Goal: Obtain resource: Download file/media

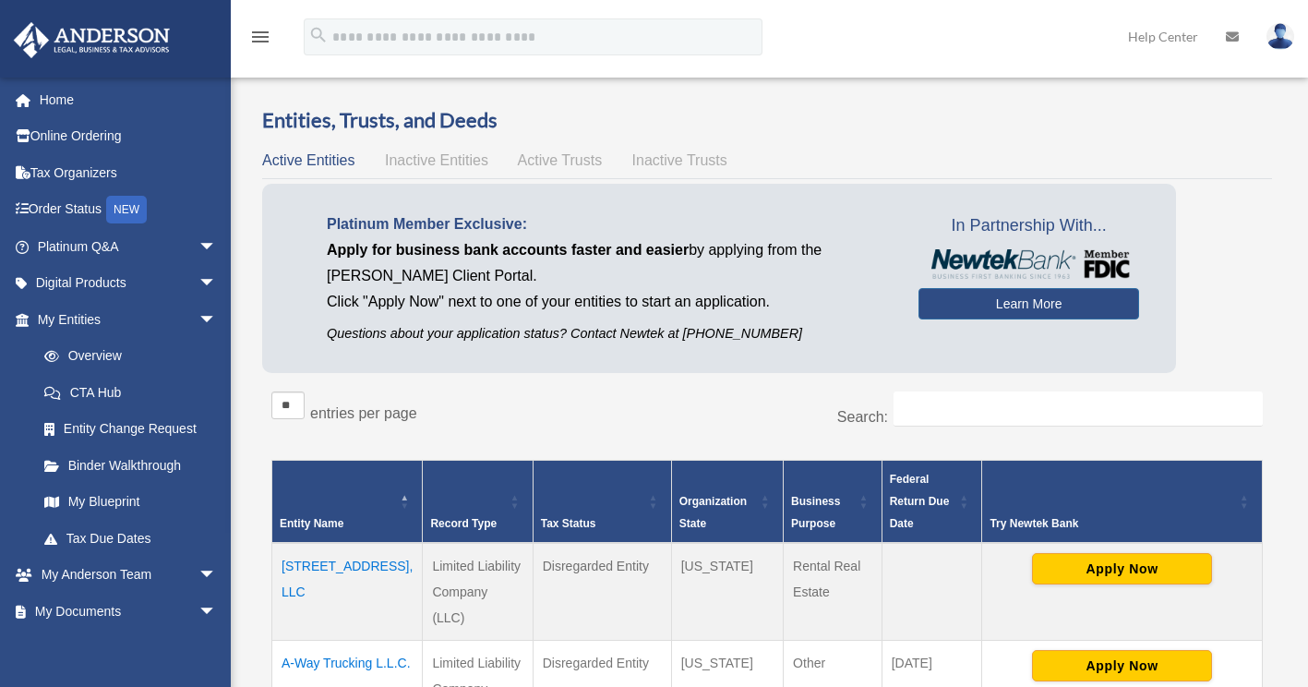
scroll to position [135, 0]
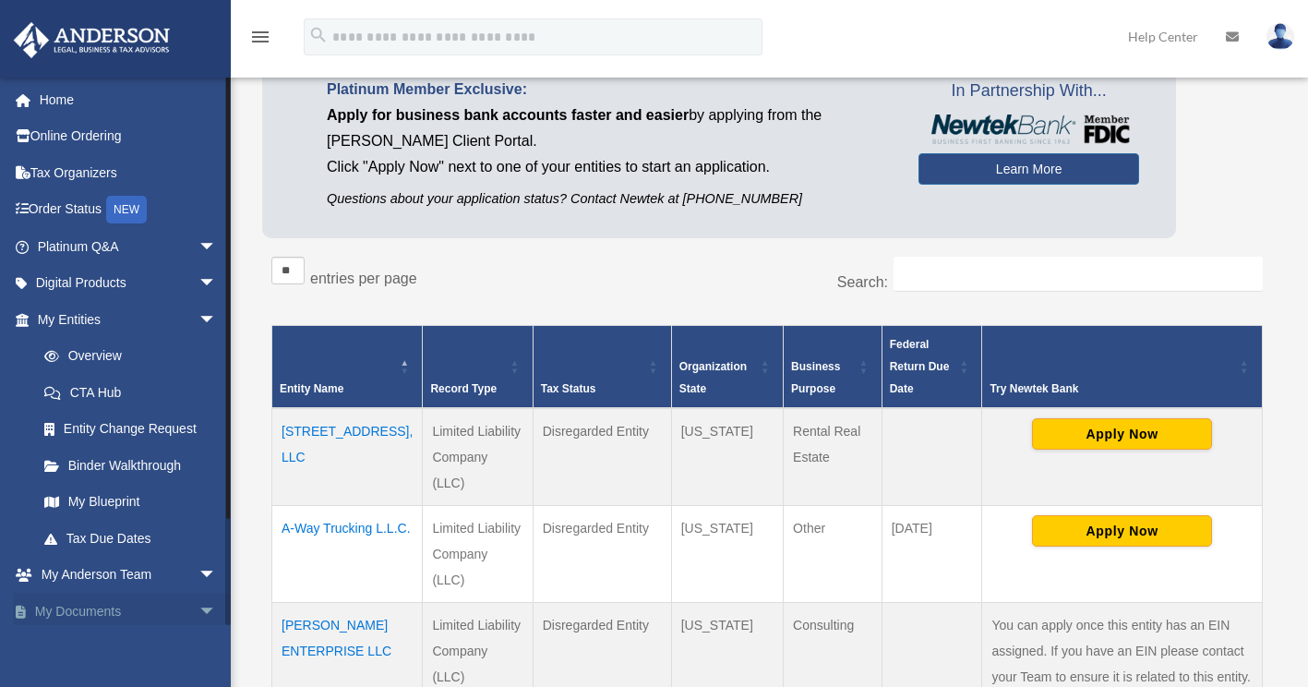
click at [89, 613] on link "My Documents arrow_drop_down" at bounding box center [129, 611] width 232 height 37
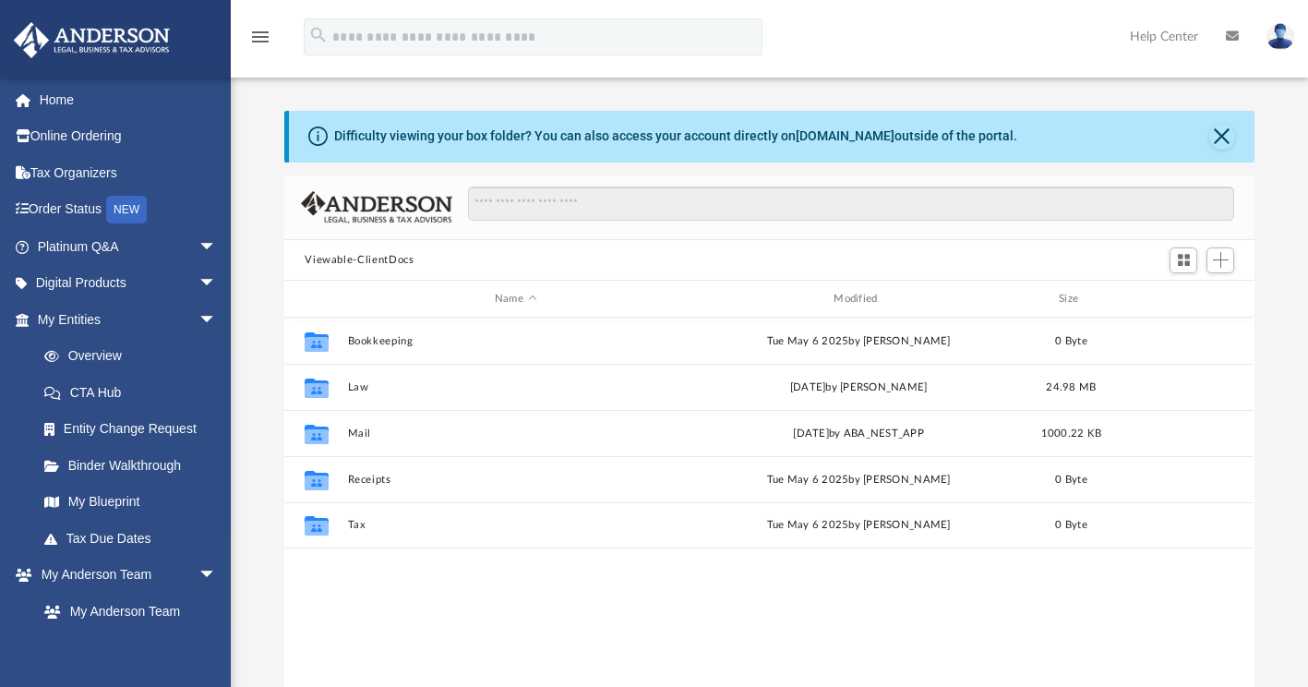
scroll to position [405, 955]
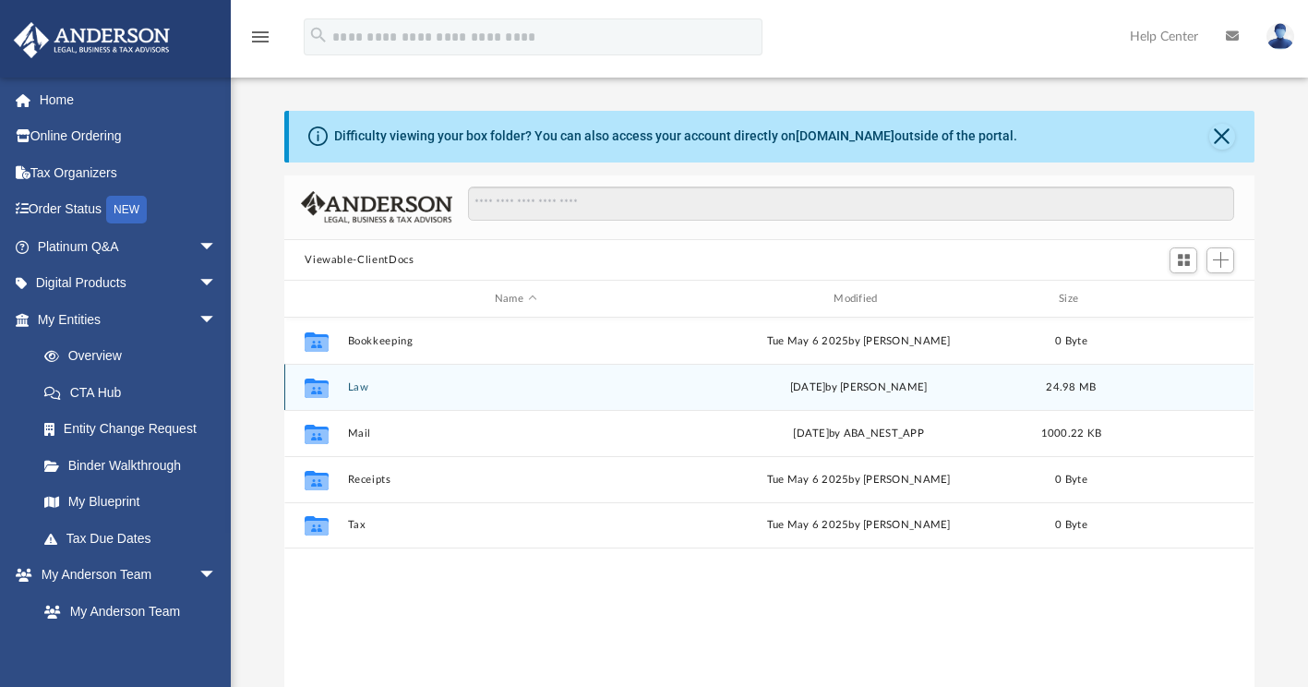
click at [449, 393] on div "Collaborated Folder Law Thu Aug 28 2025 by Francisca Nwokedi 24.98 MB" at bounding box center [768, 387] width 969 height 46
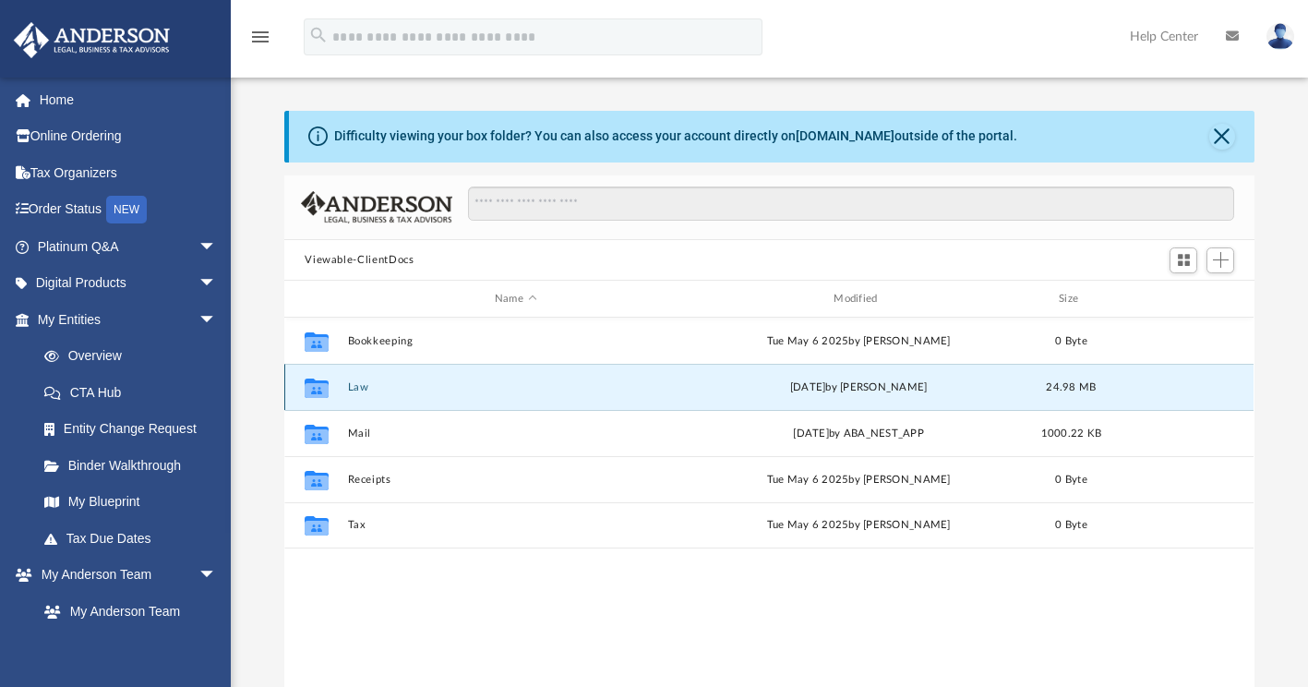
click at [457, 383] on button "Law" at bounding box center [515, 387] width 335 height 12
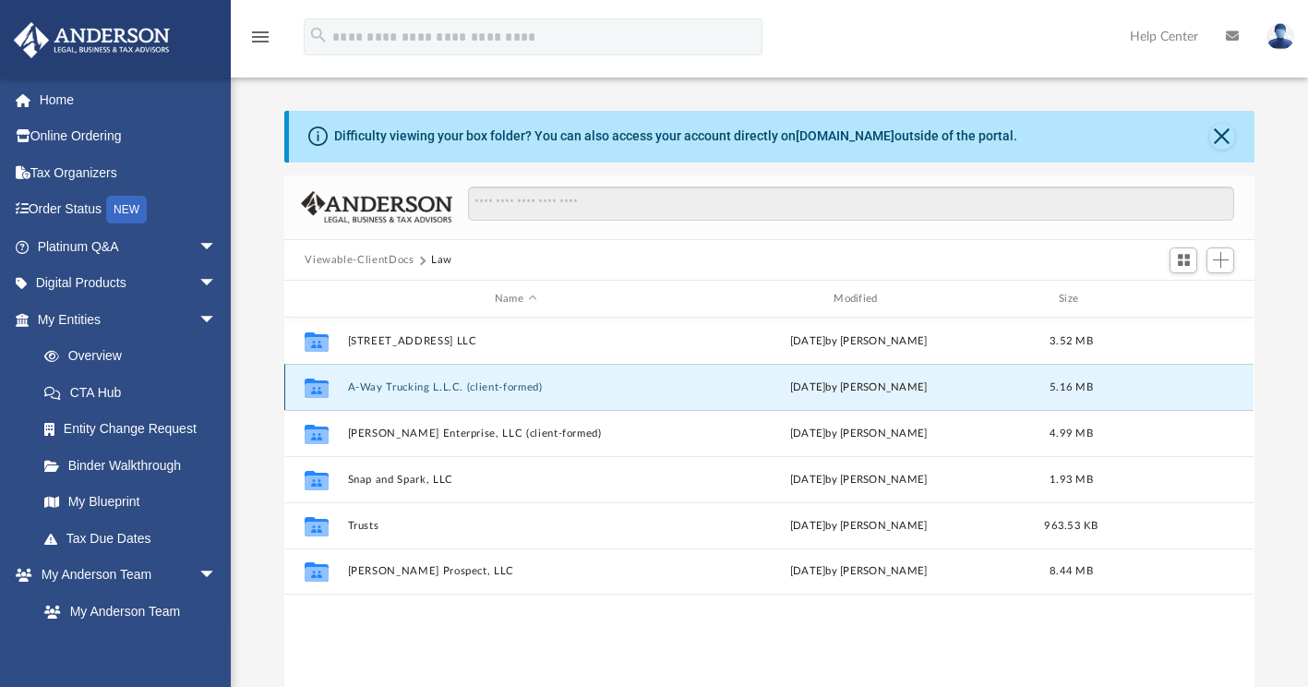
click at [469, 388] on button "A-Way Trucking L.L.C. (client-formed)" at bounding box center [515, 387] width 335 height 12
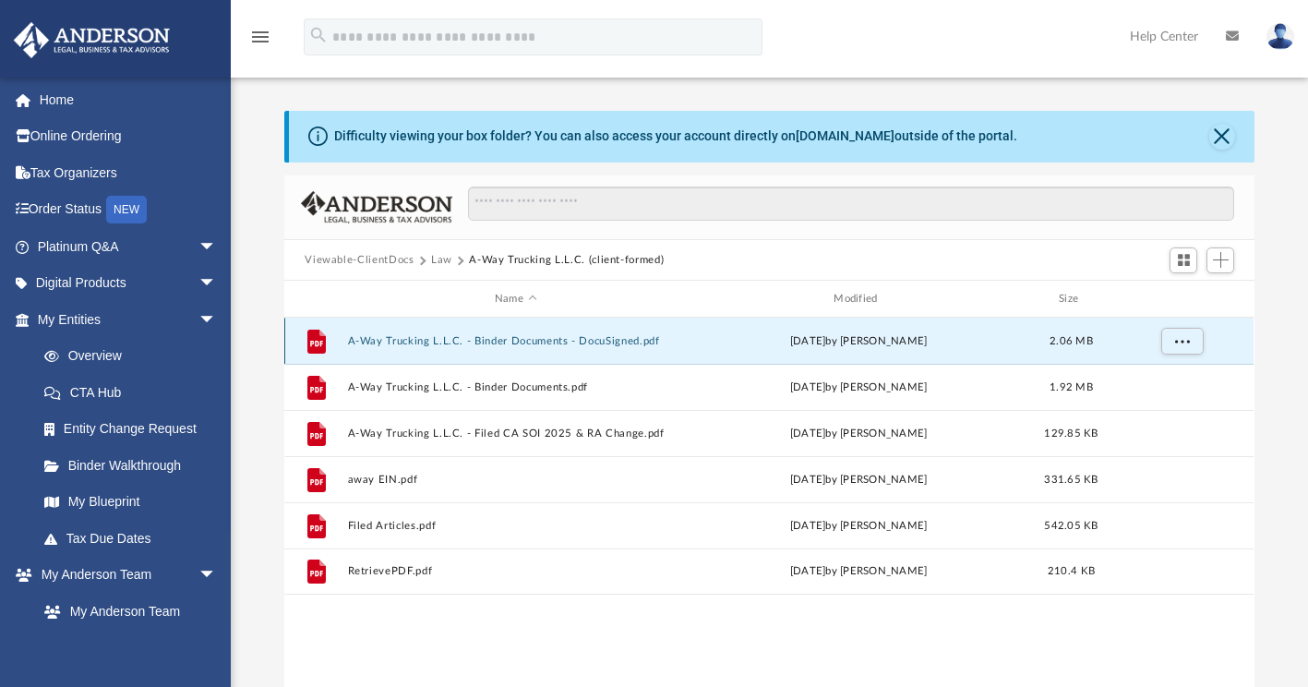
click at [541, 342] on button "A-Way Trucking L.L.C. - Binder Documents - DocuSigned.pdf" at bounding box center [515, 341] width 335 height 12
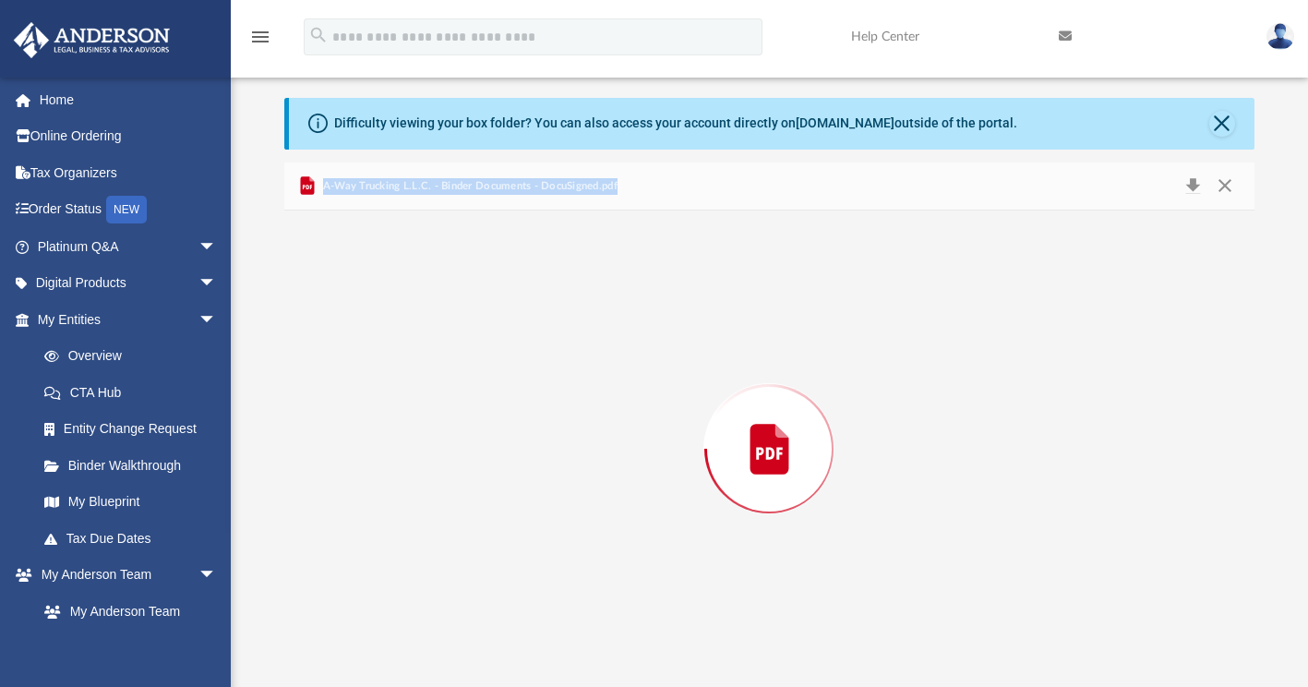
click at [541, 342] on div "Preview" at bounding box center [768, 448] width 969 height 476
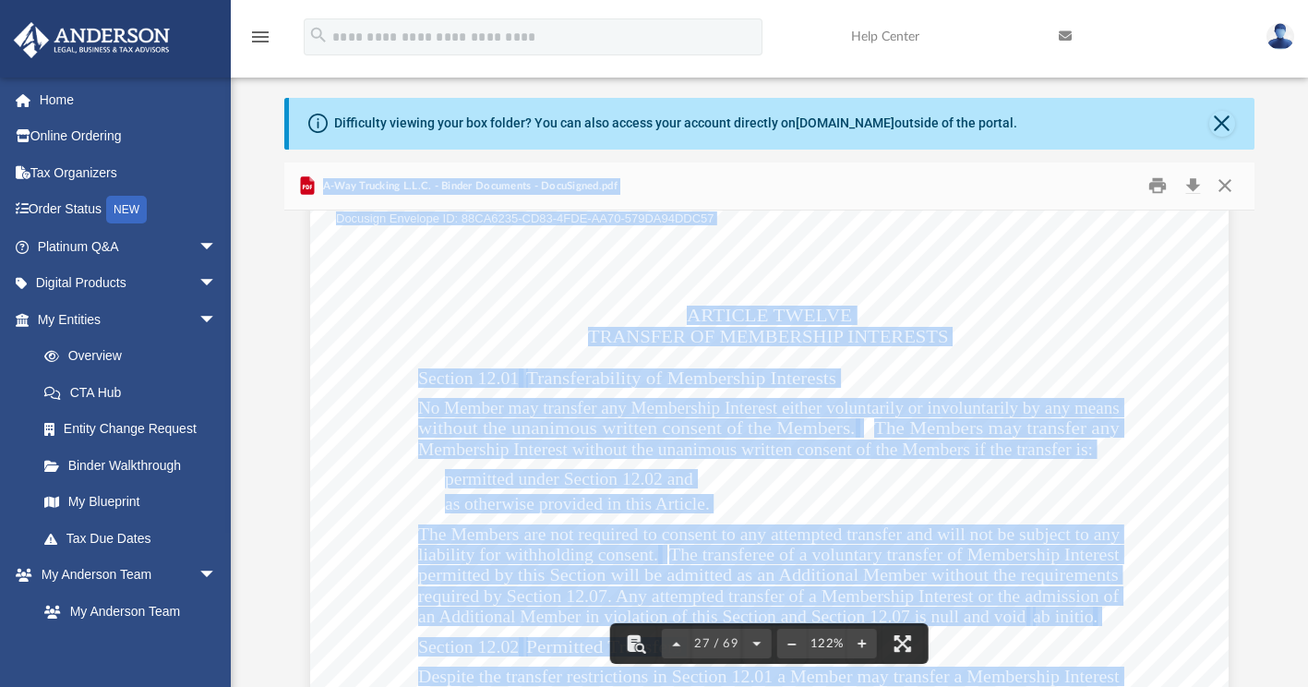
scroll to position [31652, 0]
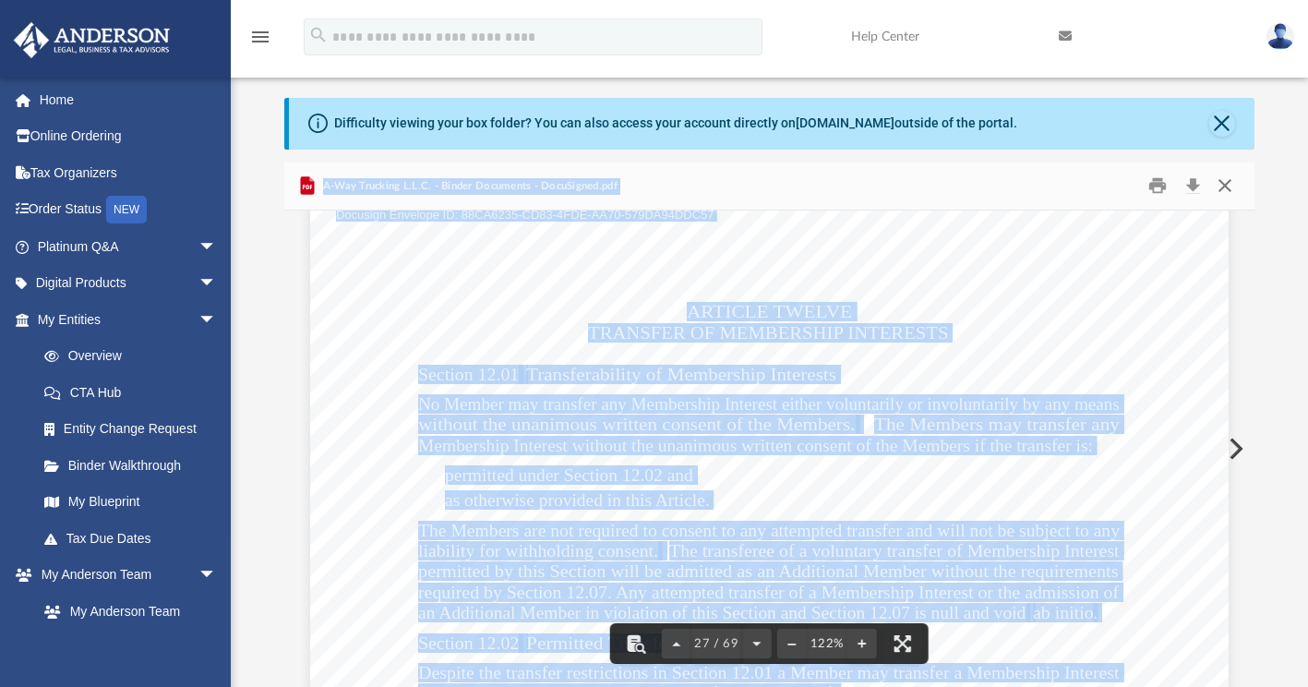
click at [1226, 195] on button "Close" at bounding box center [1224, 186] width 33 height 29
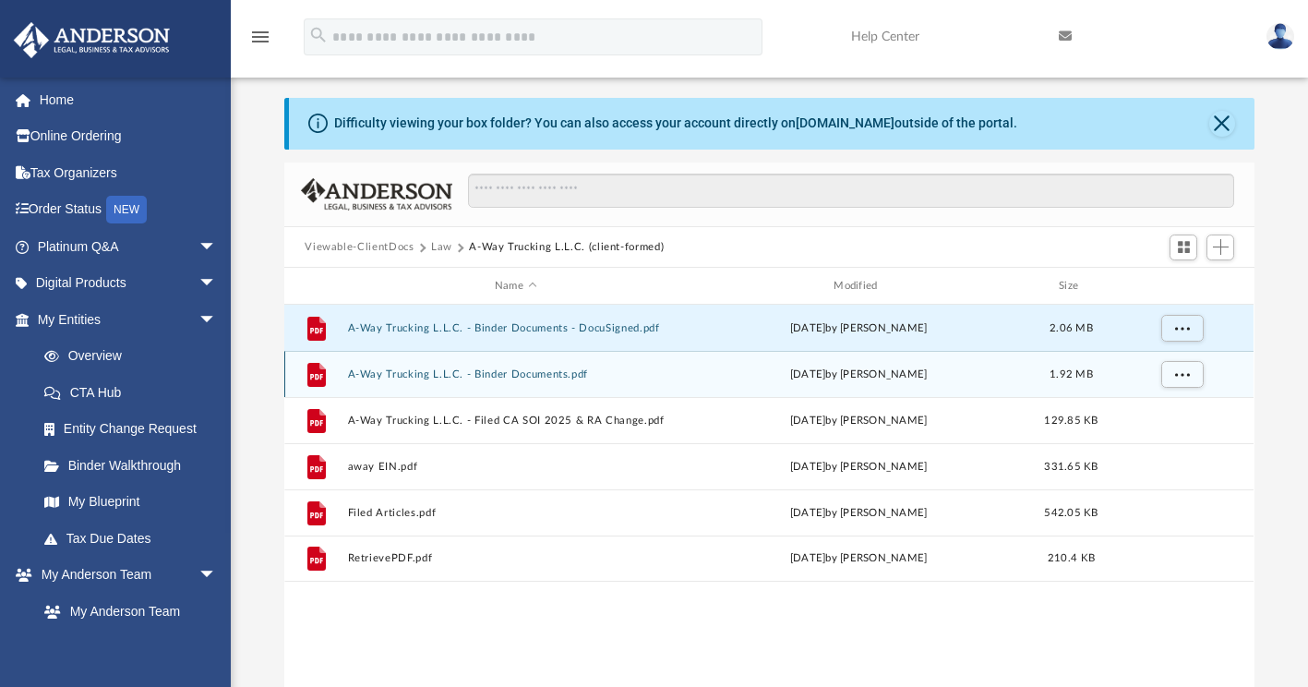
click at [655, 368] on button "A-Way Trucking L.L.C. - Binder Documents.pdf" at bounding box center [515, 374] width 335 height 12
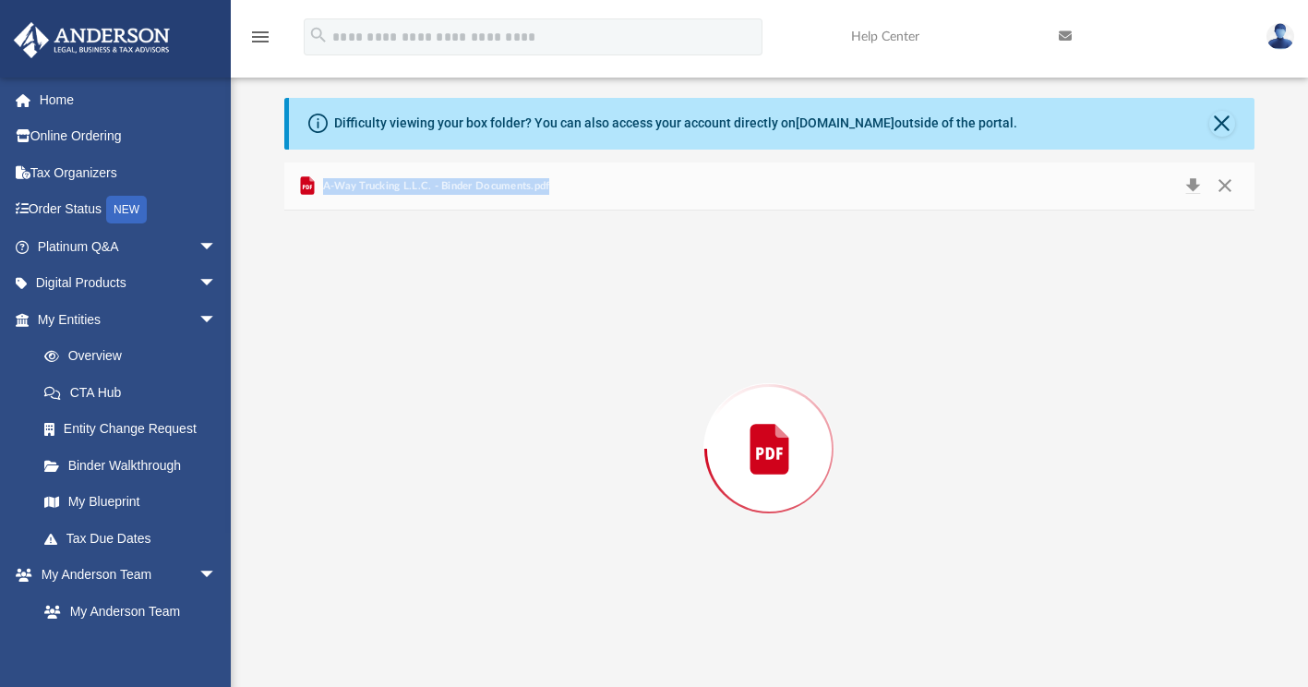
click at [655, 367] on div "Preview" at bounding box center [768, 448] width 969 height 476
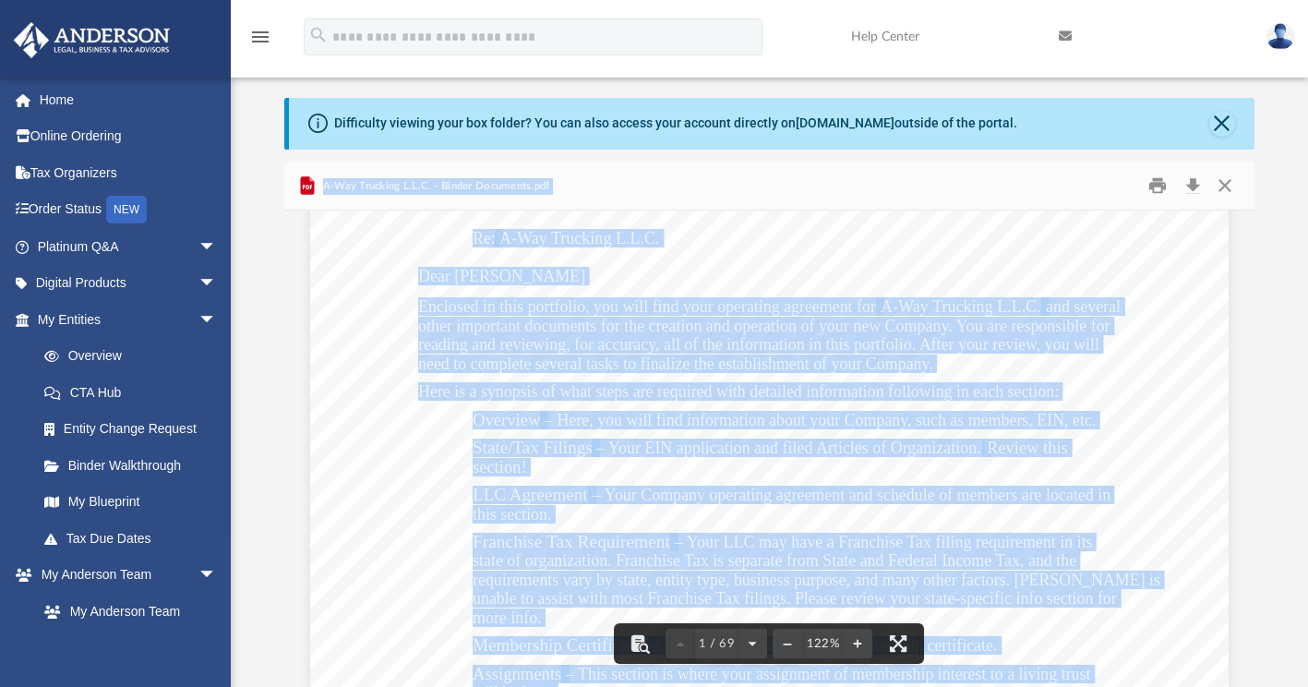
scroll to position [260, 0]
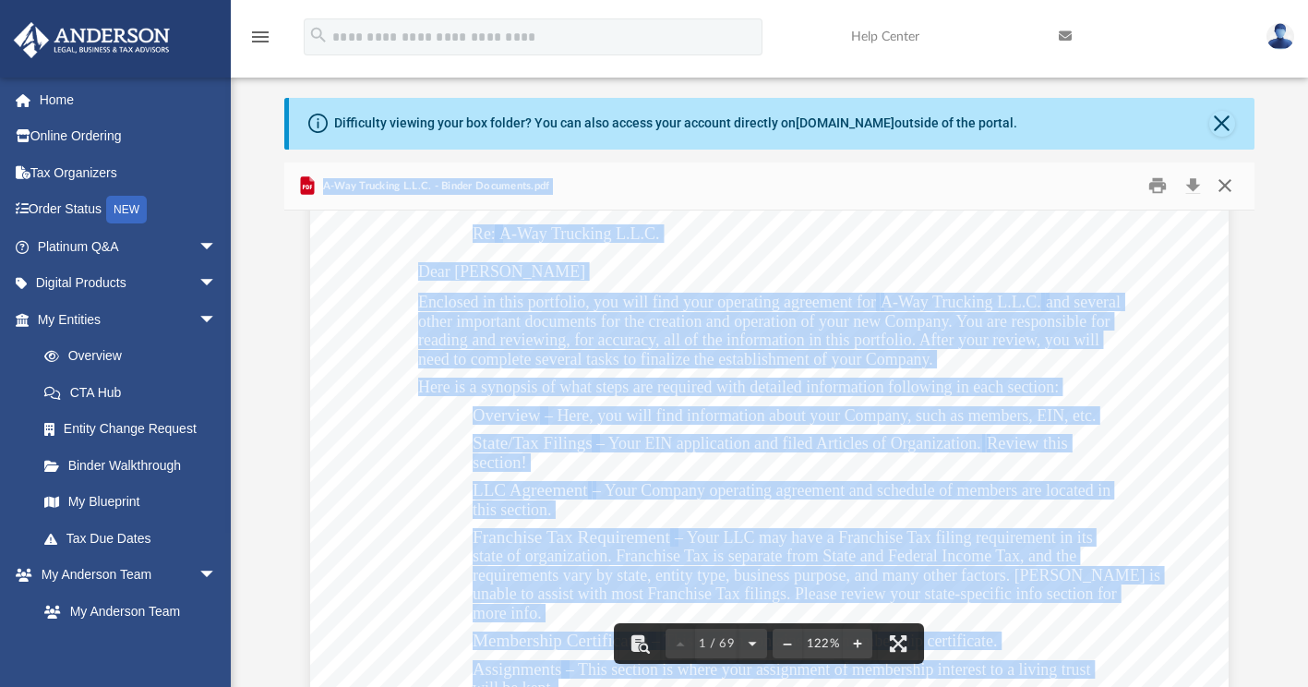
click at [1228, 192] on button "Close" at bounding box center [1224, 186] width 33 height 29
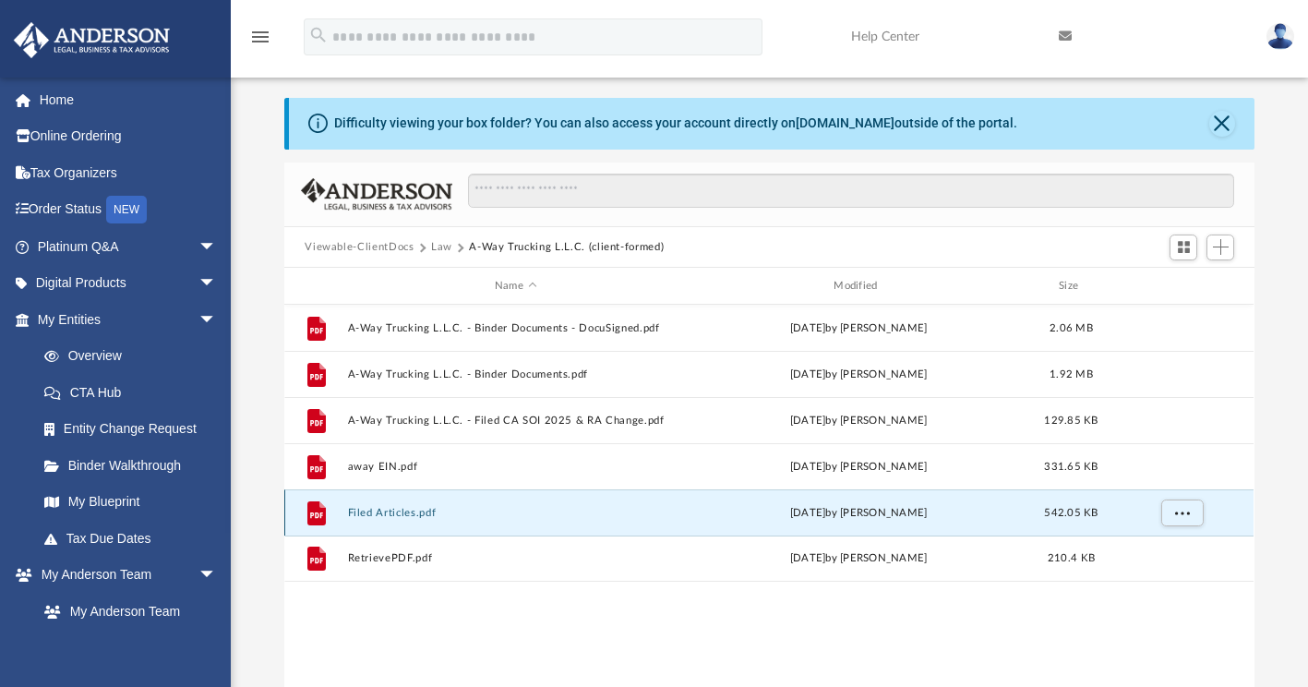
click at [450, 507] on button "Filed Articles.pdf" at bounding box center [515, 513] width 335 height 12
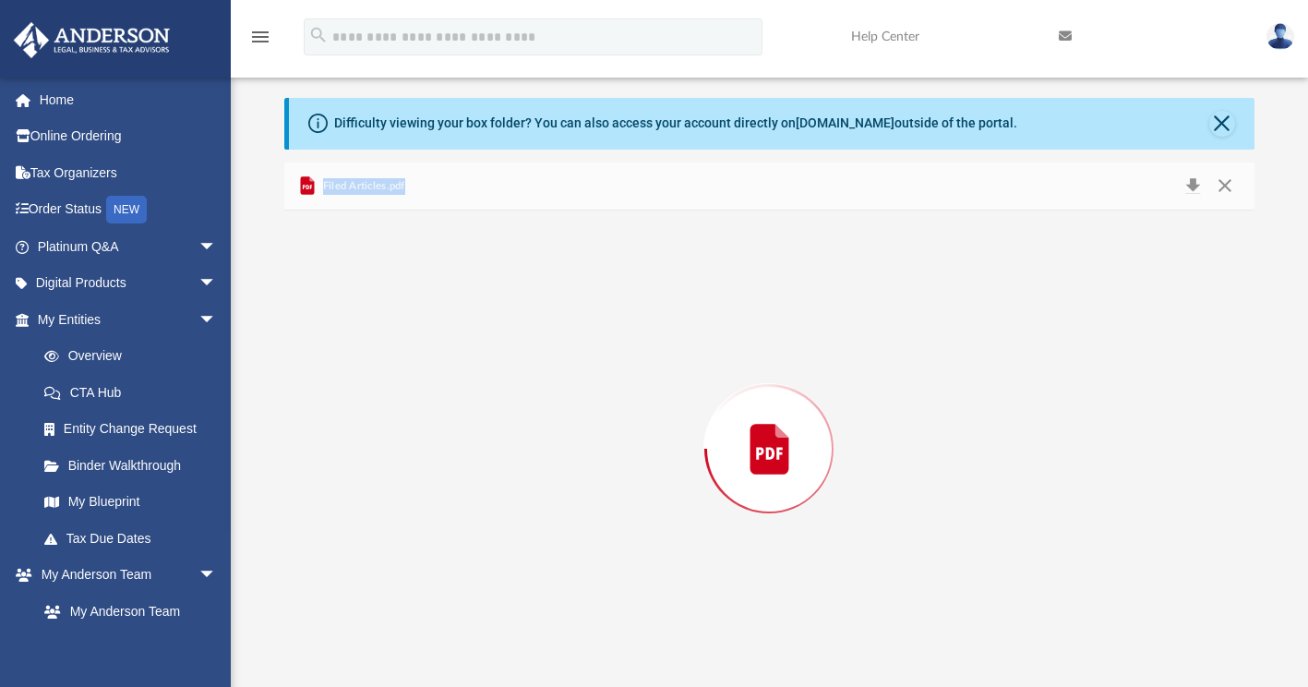
click at [450, 507] on div "Preview" at bounding box center [768, 448] width 969 height 476
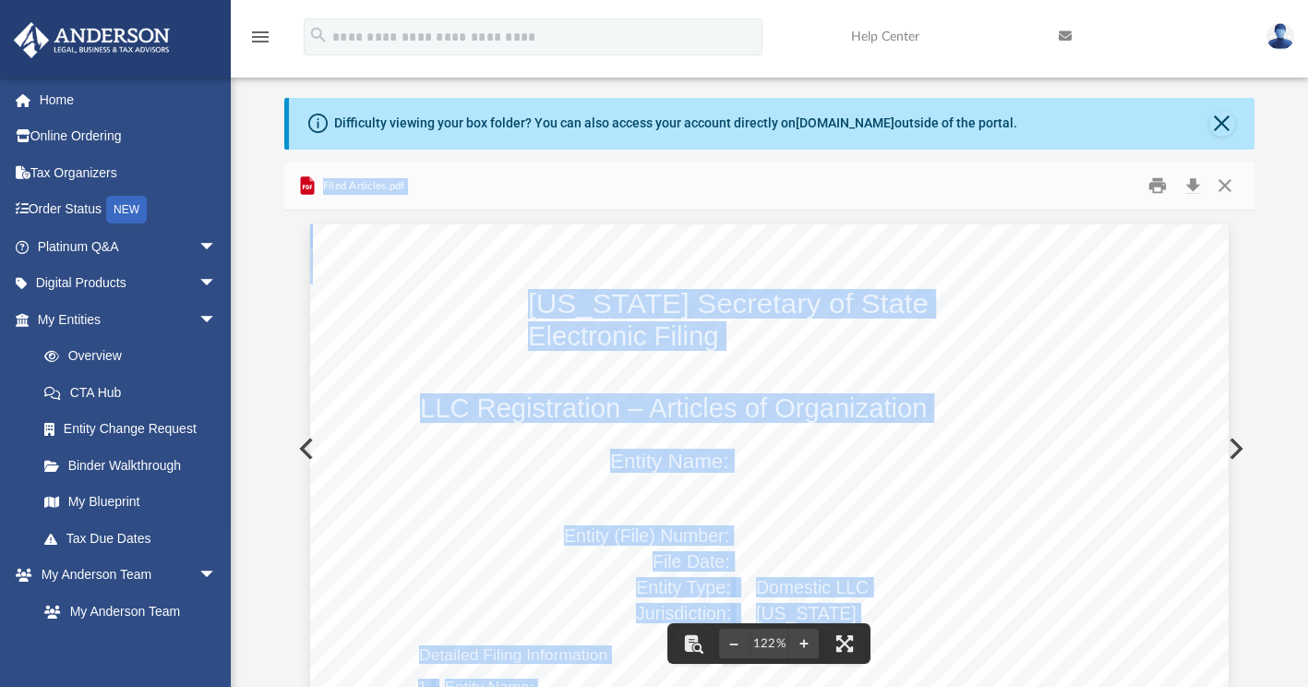
click at [767, 190] on div "Filed Articles.pdf" at bounding box center [768, 186] width 969 height 49
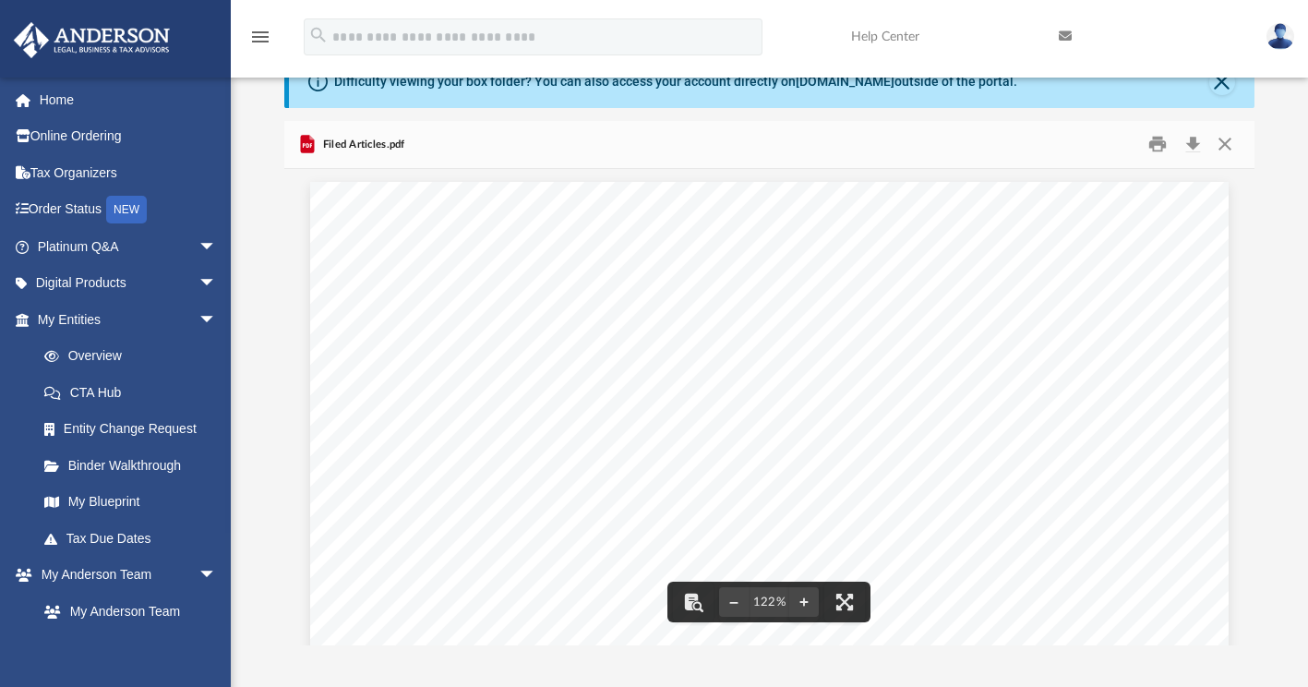
scroll to position [0, 0]
click at [1229, 149] on button "Close" at bounding box center [1224, 144] width 33 height 29
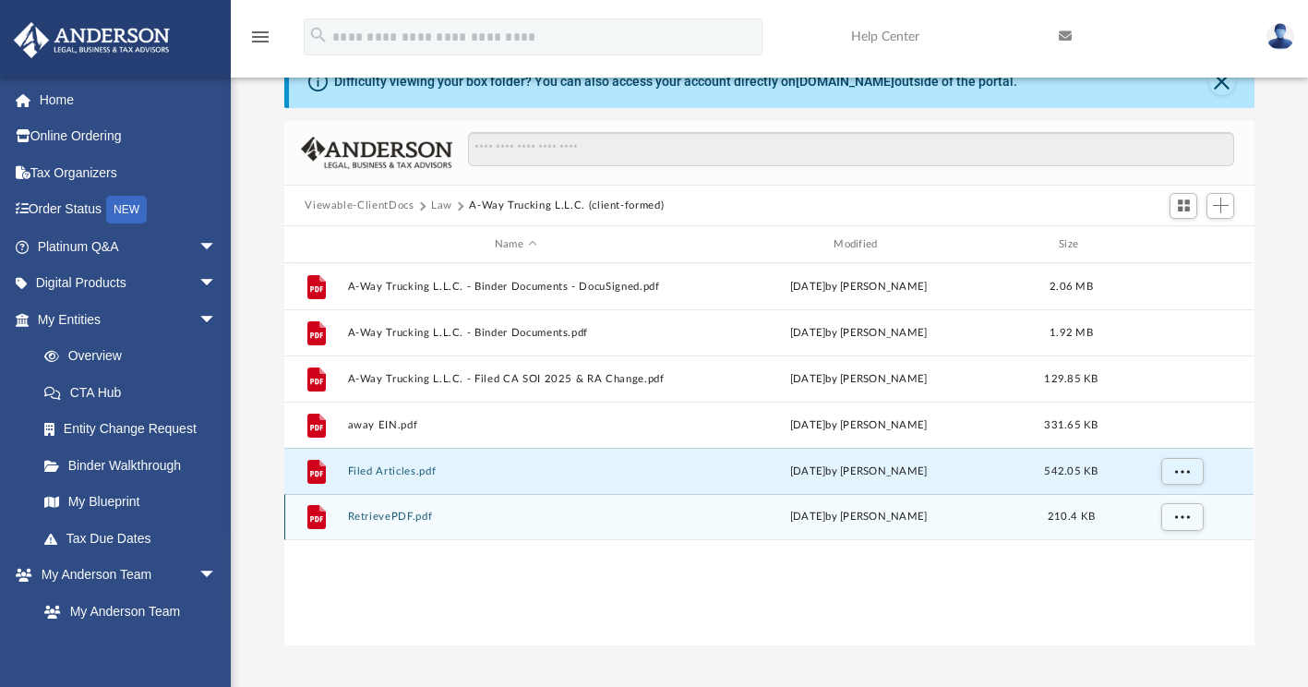
click at [497, 520] on button "RetrievePDF.pdf" at bounding box center [515, 517] width 335 height 12
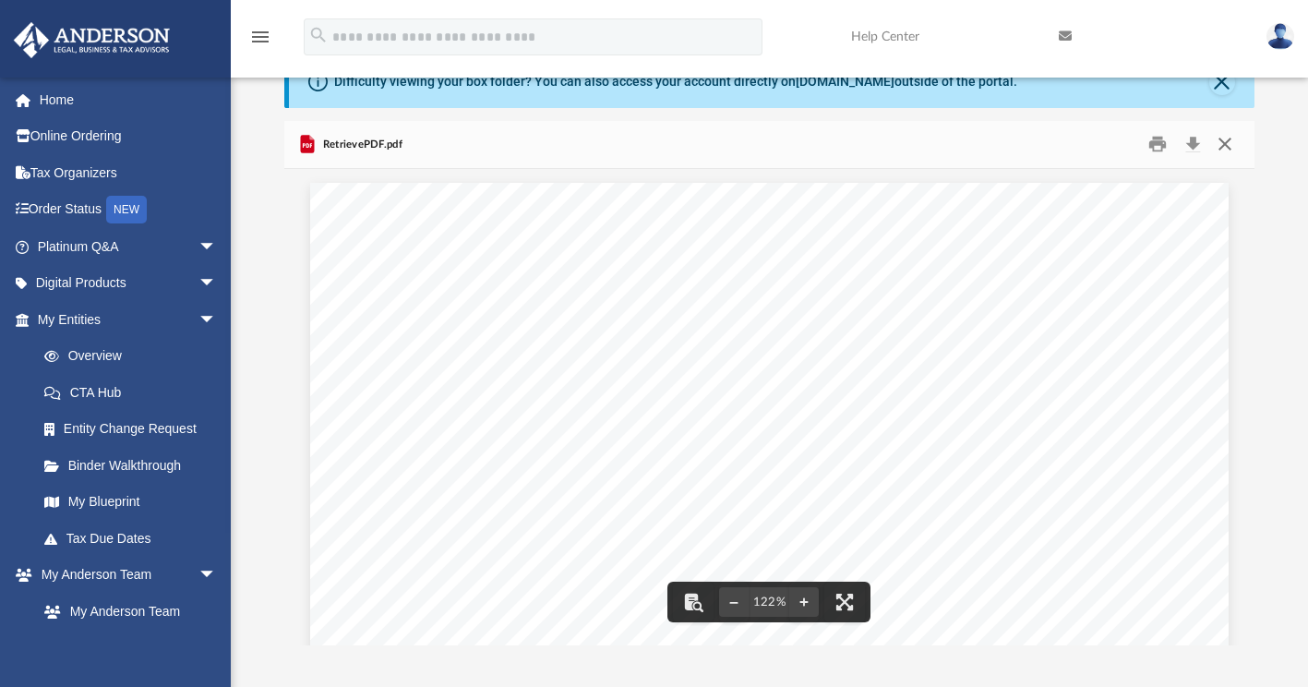
click at [1226, 151] on button "Close" at bounding box center [1224, 144] width 33 height 29
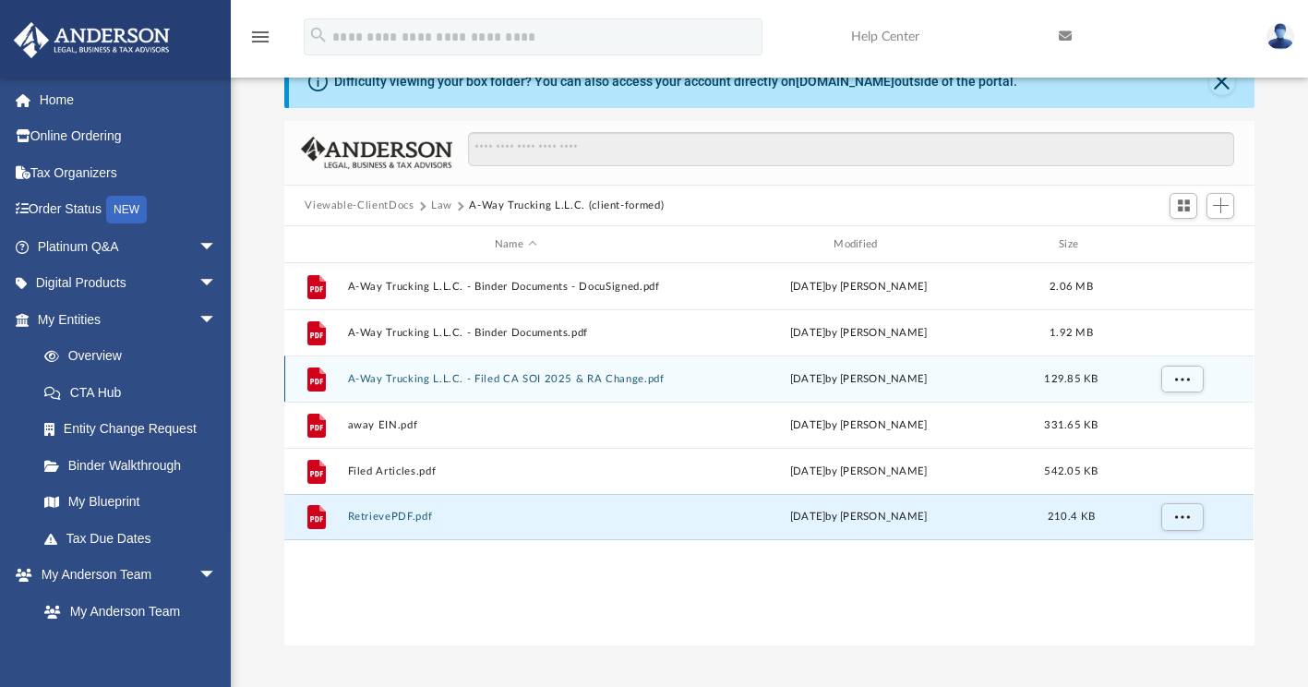
click at [585, 378] on button "A-Way Trucking L.L.C. - Filed CA SOI 2025 & RA Change.pdf" at bounding box center [515, 379] width 335 height 12
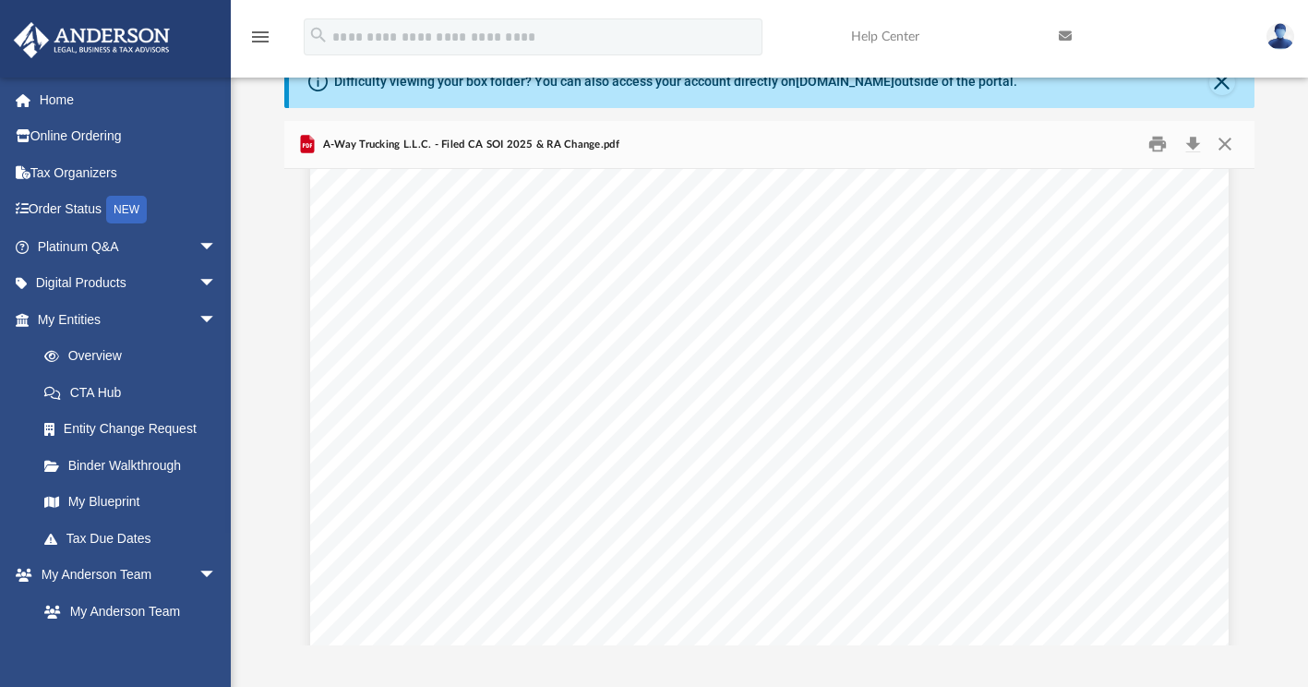
scroll to position [262, 0]
click at [1228, 147] on button "Close" at bounding box center [1224, 144] width 33 height 29
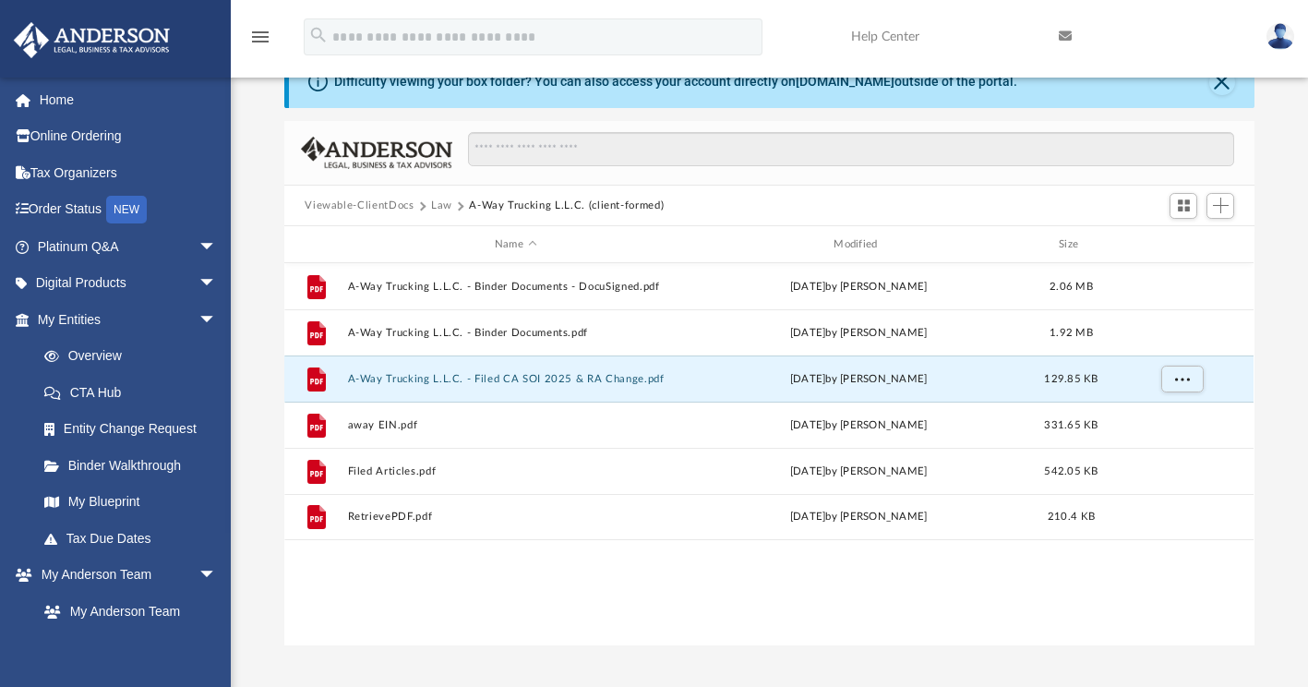
click at [437, 208] on button "Law" at bounding box center [441, 206] width 21 height 17
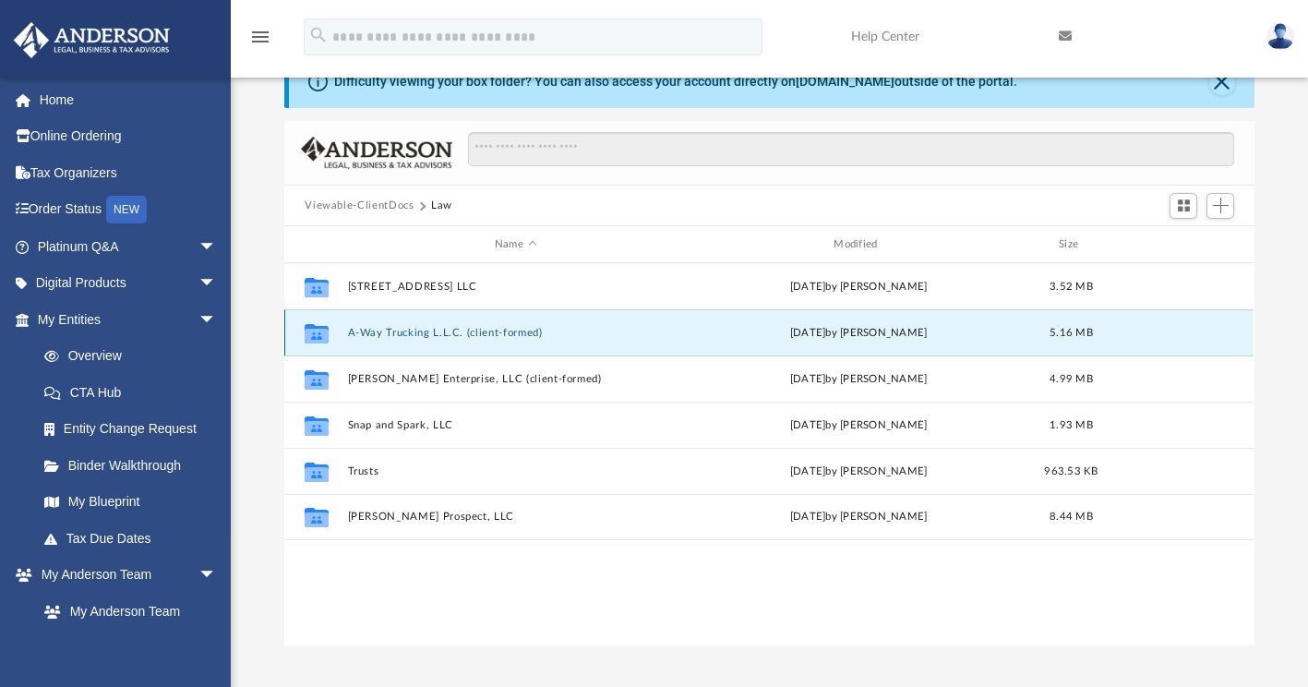
click at [616, 337] on button "A-Way Trucking L.L.C. (client-formed)" at bounding box center [515, 333] width 335 height 12
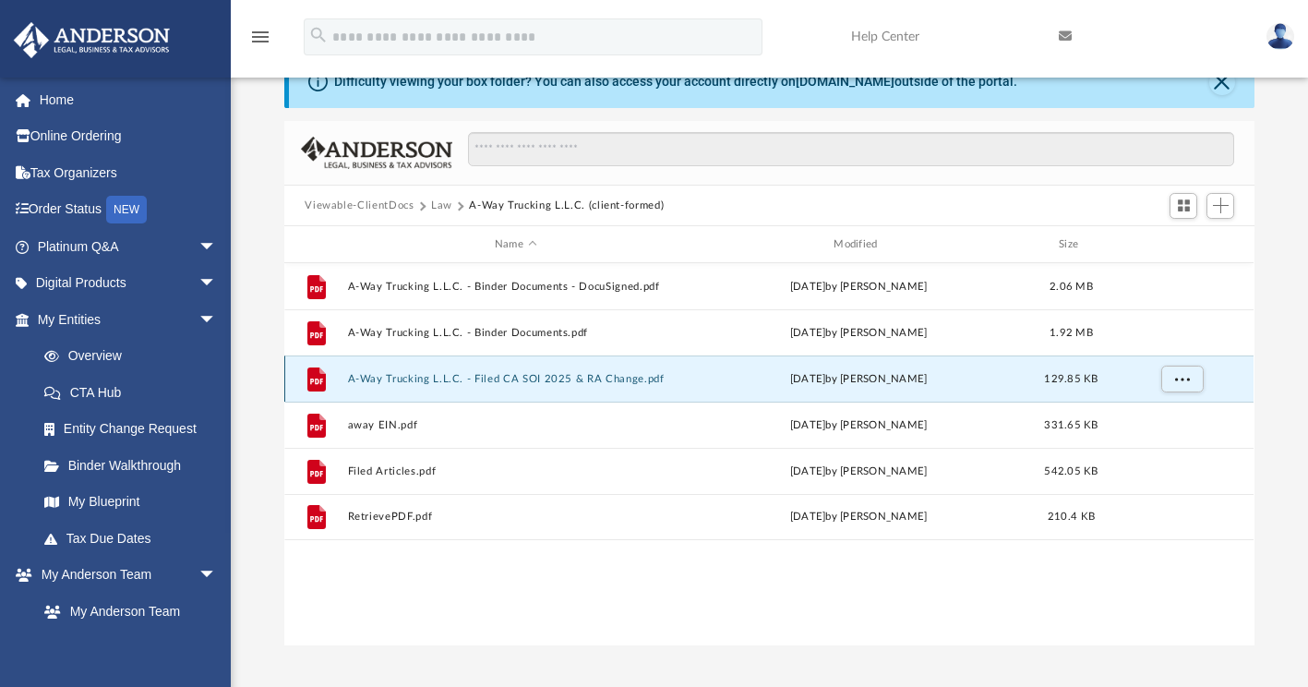
click at [552, 381] on button "A-Way Trucking L.L.C. - Filed CA SOI 2025 & RA Change.pdf" at bounding box center [515, 379] width 335 height 12
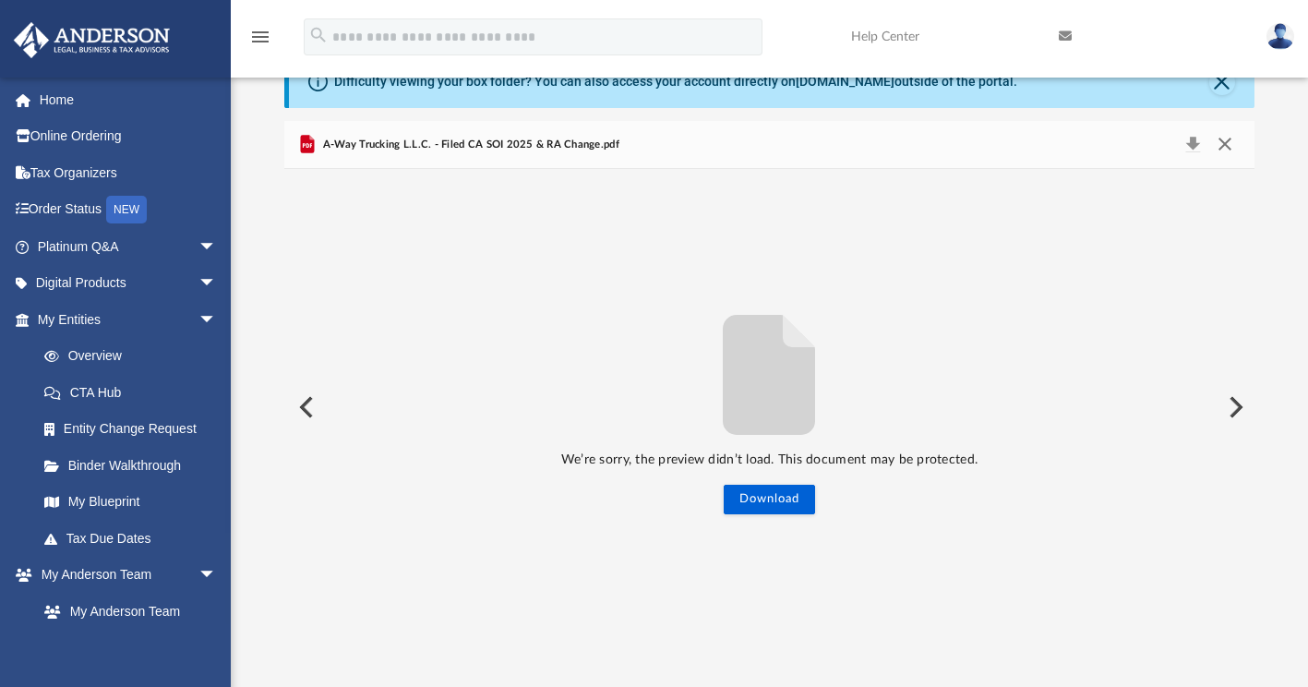
click at [1223, 139] on button "Close" at bounding box center [1224, 145] width 33 height 26
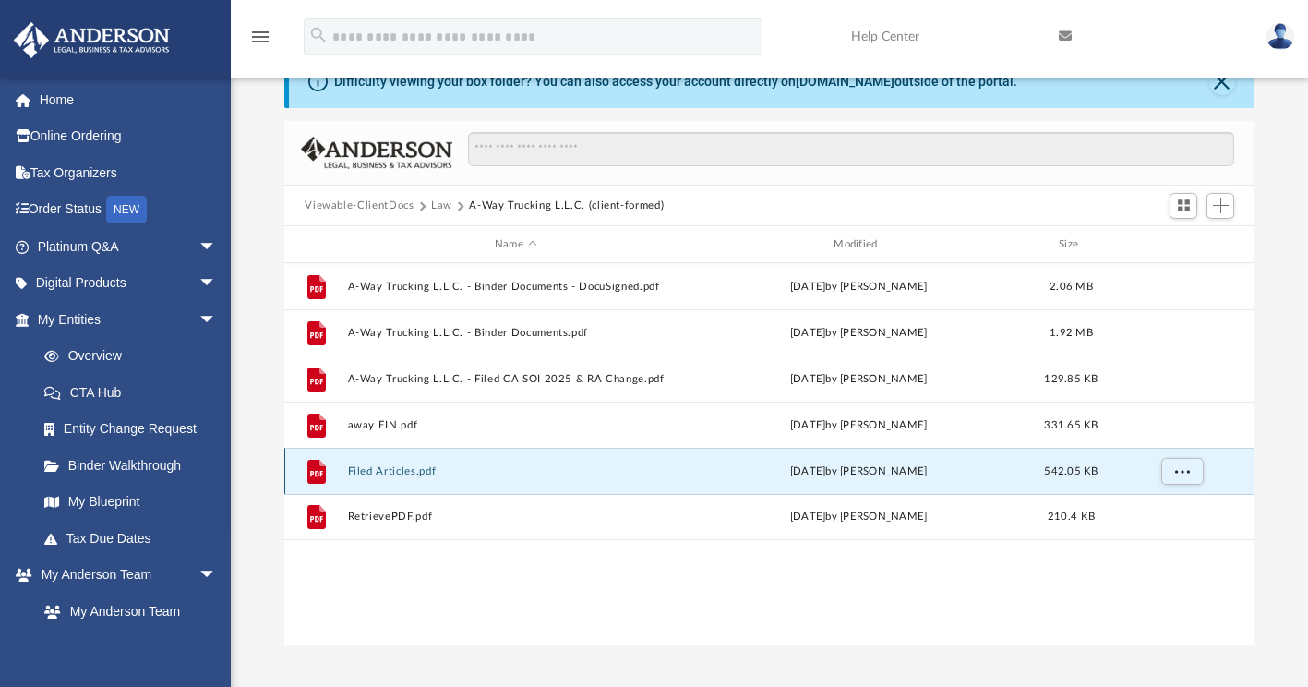
click at [434, 476] on button "Filed Articles.pdf" at bounding box center [515, 471] width 335 height 12
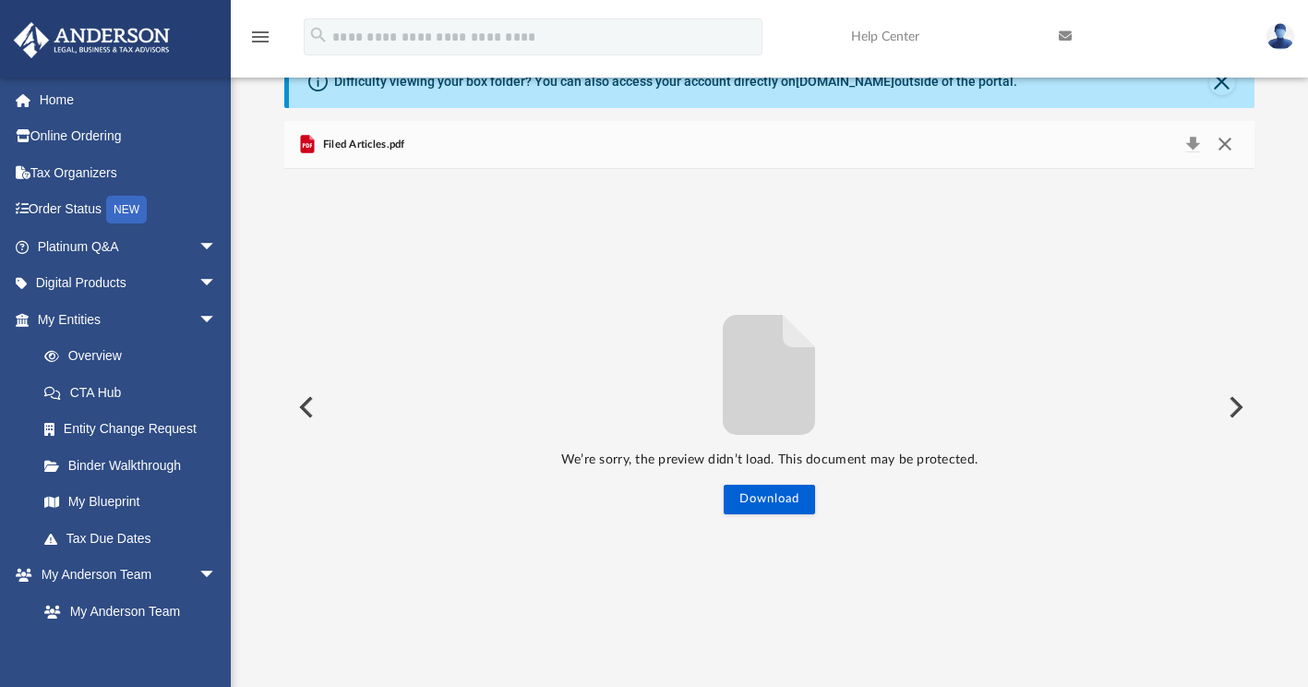
click at [1226, 150] on button "Close" at bounding box center [1224, 145] width 33 height 26
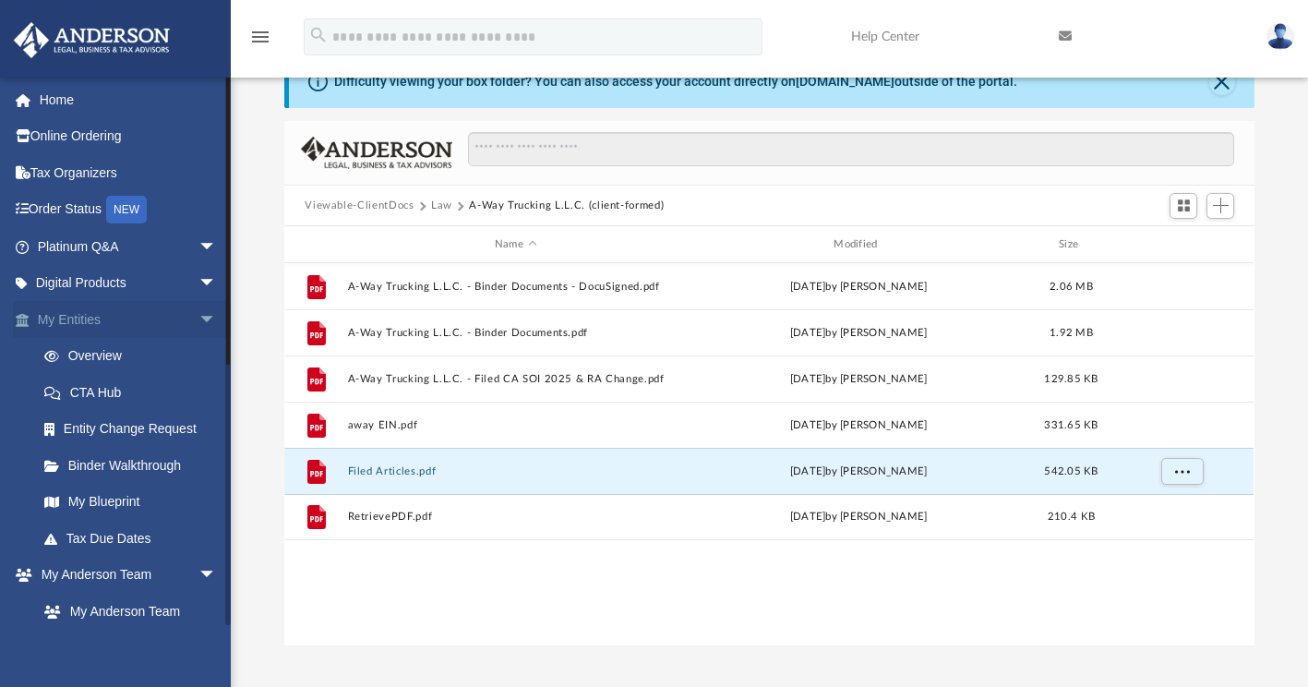
click at [99, 318] on link "My Entities arrow_drop_down" at bounding box center [129, 319] width 232 height 37
click at [115, 353] on link "Overview" at bounding box center [135, 356] width 219 height 37
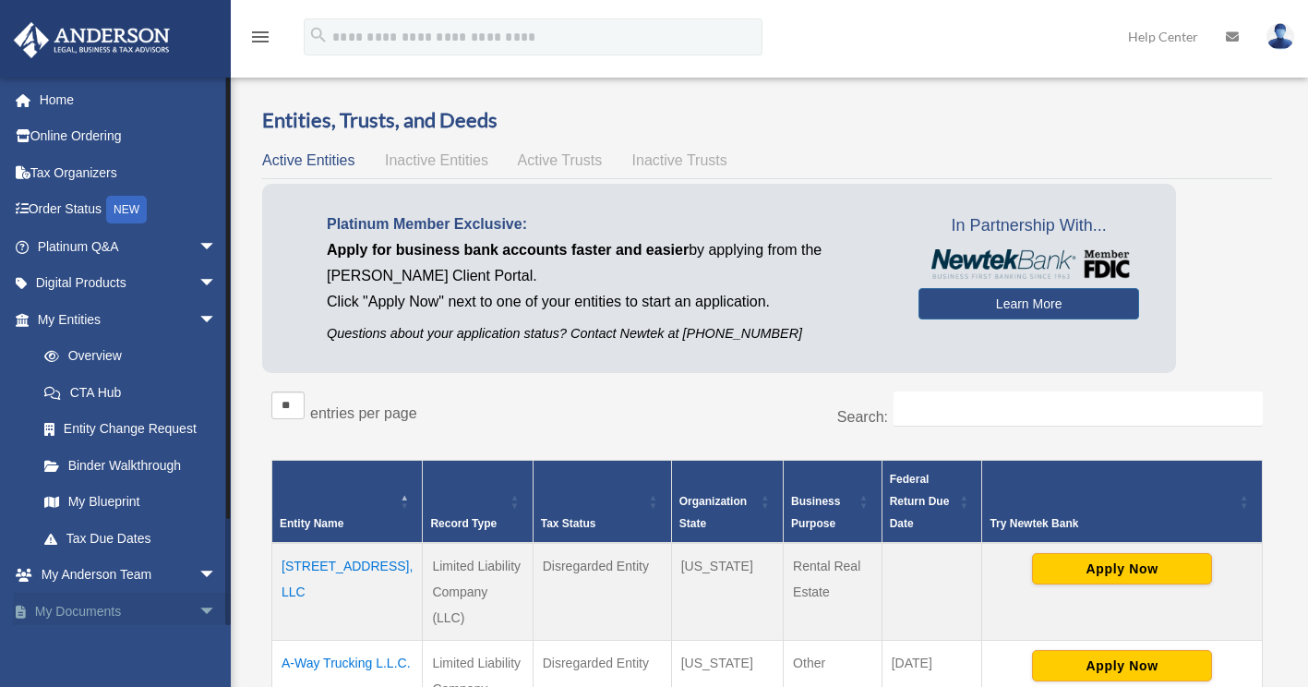
click at [102, 622] on link "My Documents arrow_drop_down" at bounding box center [129, 611] width 232 height 37
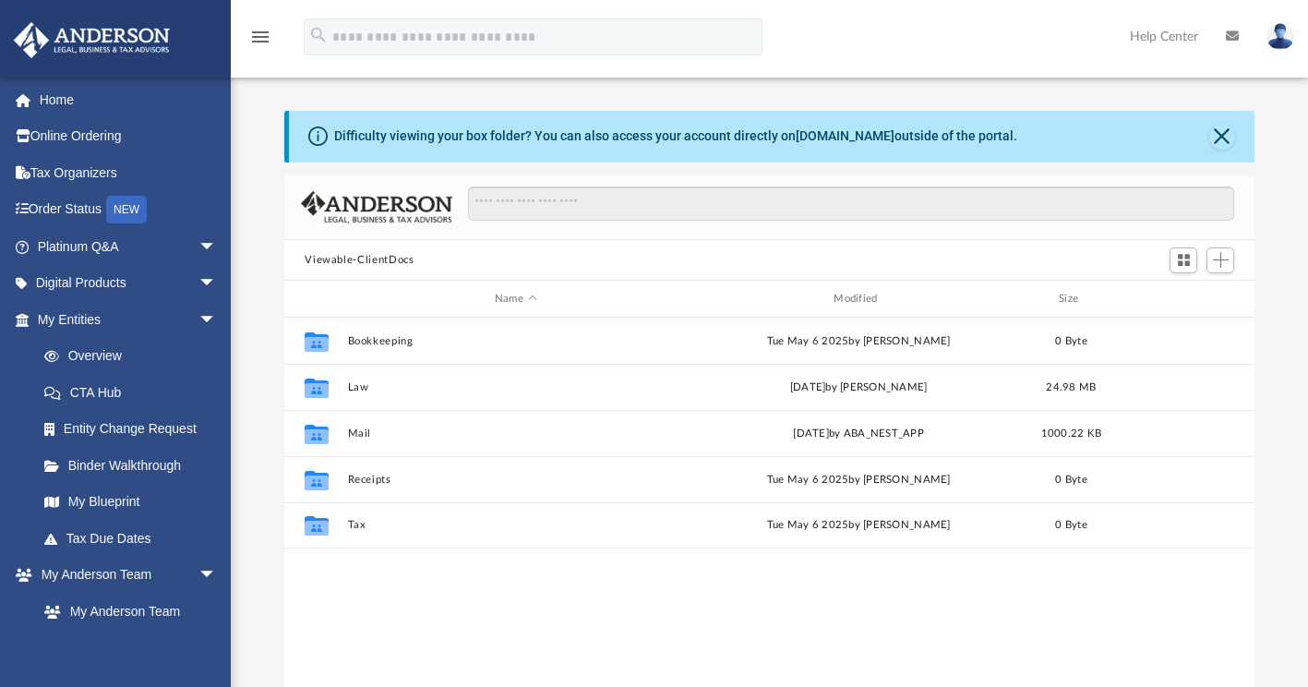
scroll to position [405, 955]
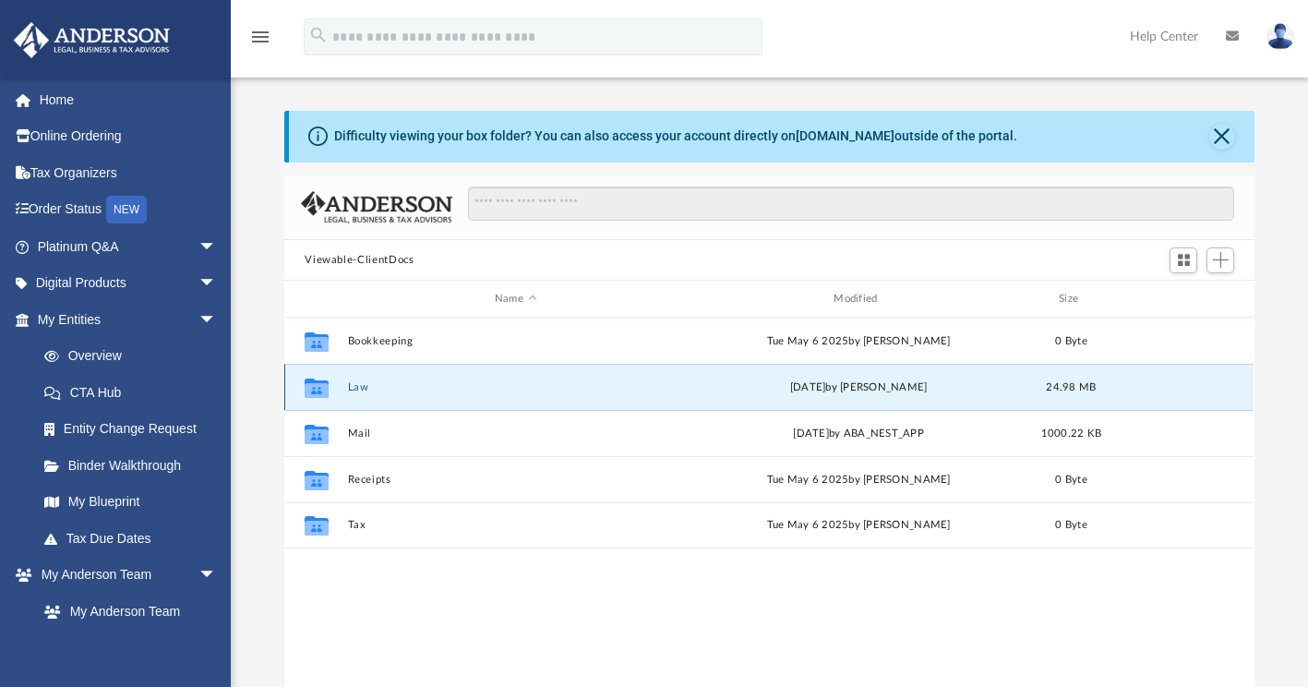
click at [407, 388] on button "Law" at bounding box center [515, 387] width 335 height 12
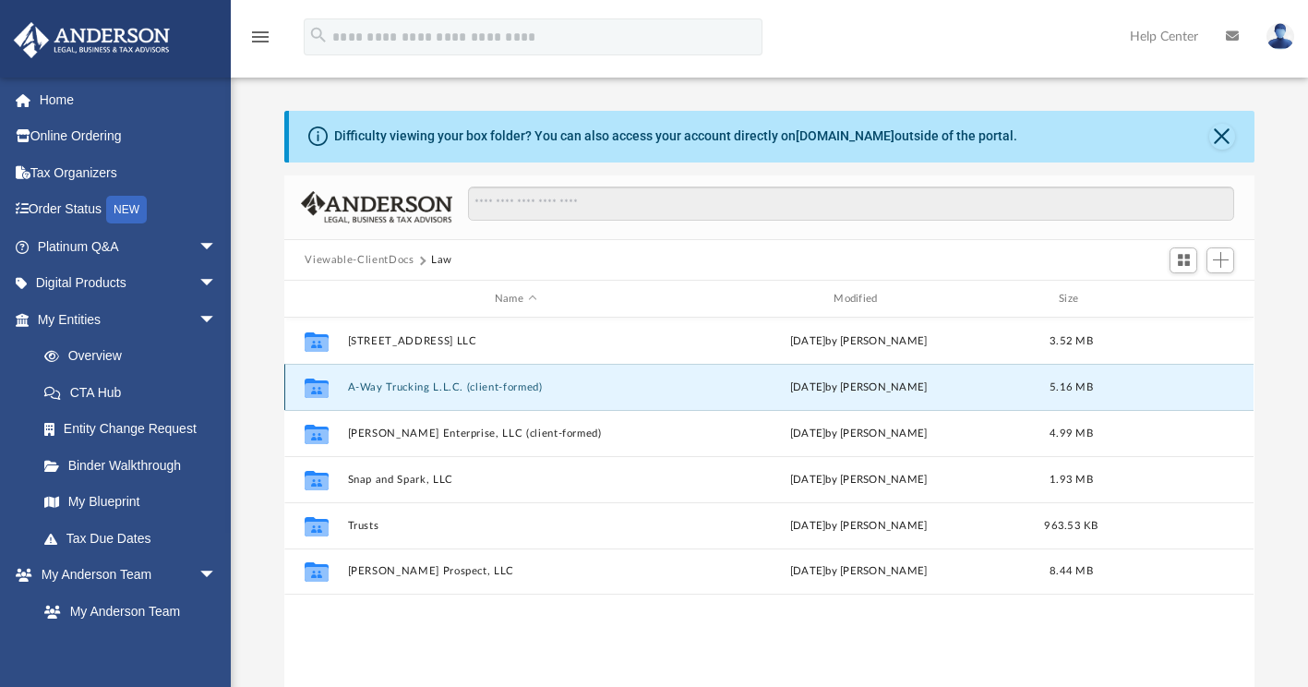
click at [433, 385] on button "A-Way Trucking L.L.C. (client-formed)" at bounding box center [515, 387] width 335 height 12
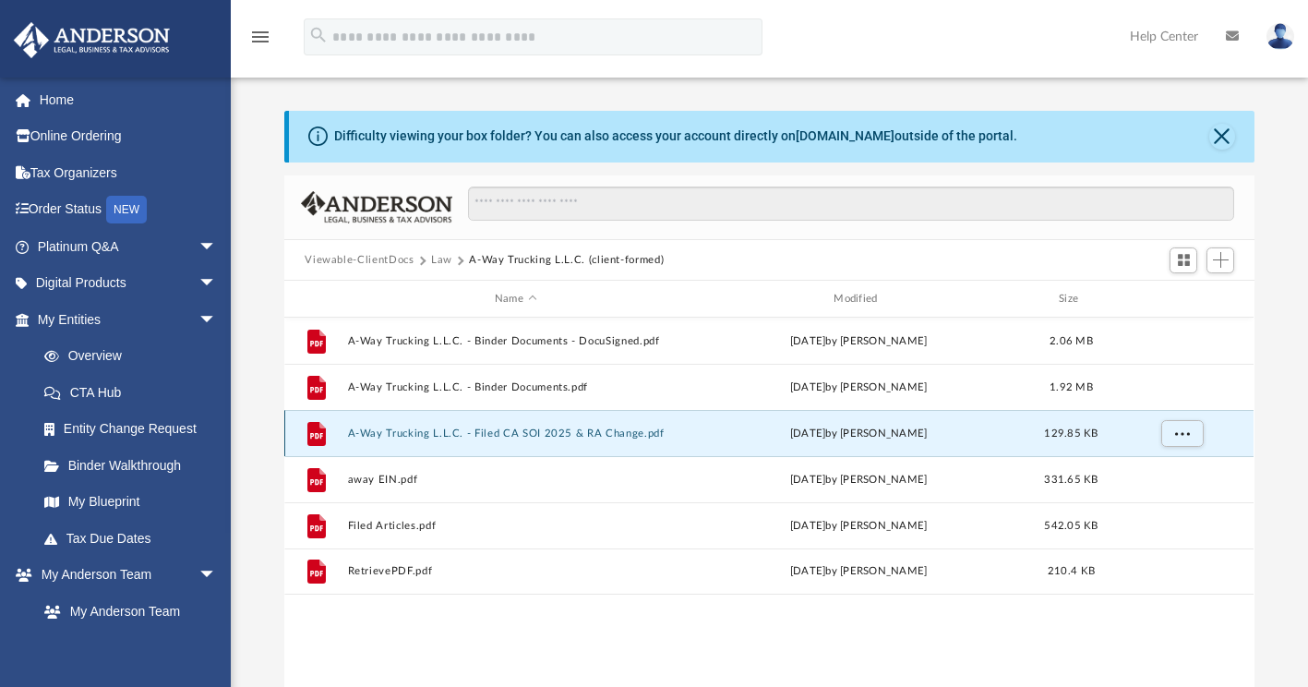
click at [481, 435] on button "A-Way Trucking L.L.C. - Filed CA SOI 2025 & RA Change.pdf" at bounding box center [515, 433] width 335 height 12
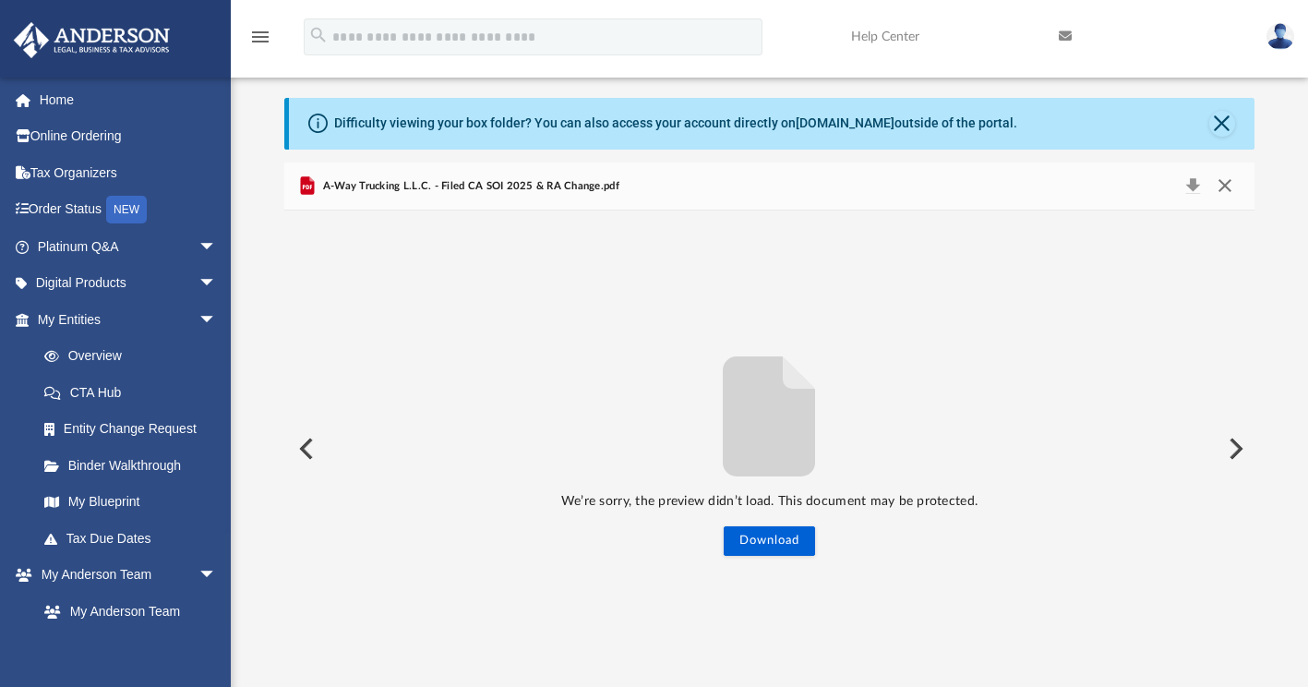
click at [1219, 190] on button "Close" at bounding box center [1224, 187] width 33 height 26
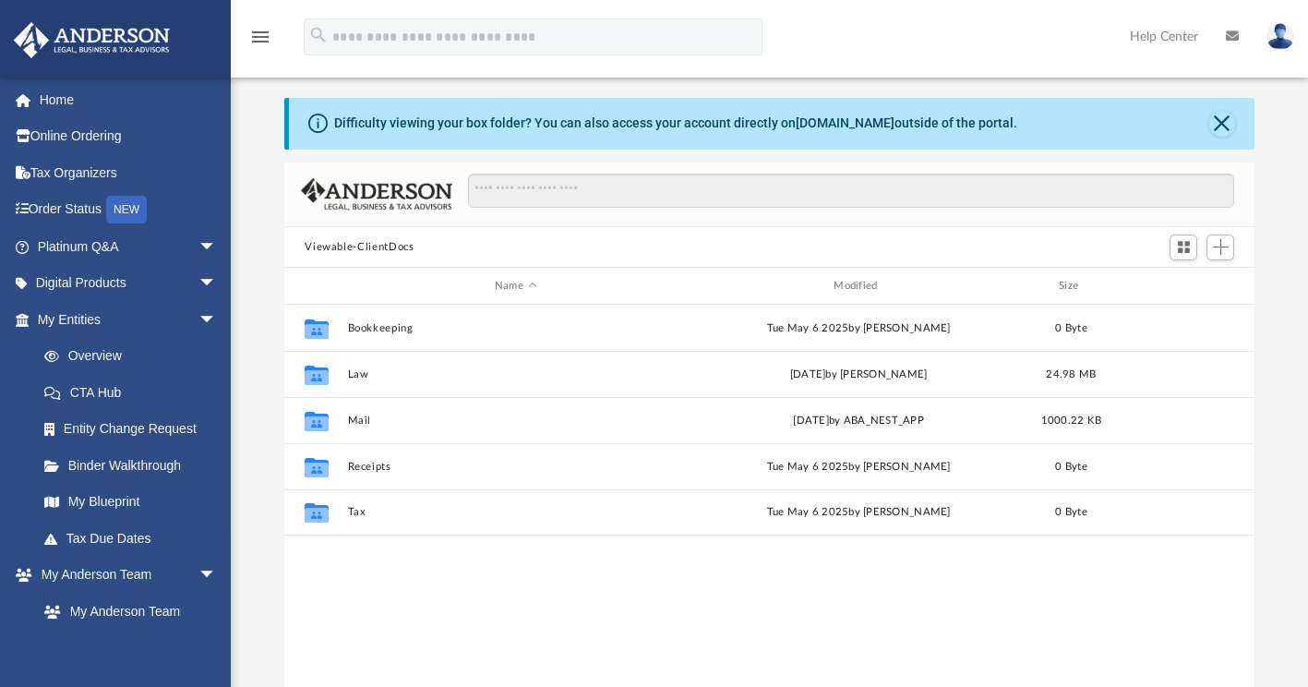
scroll to position [405, 955]
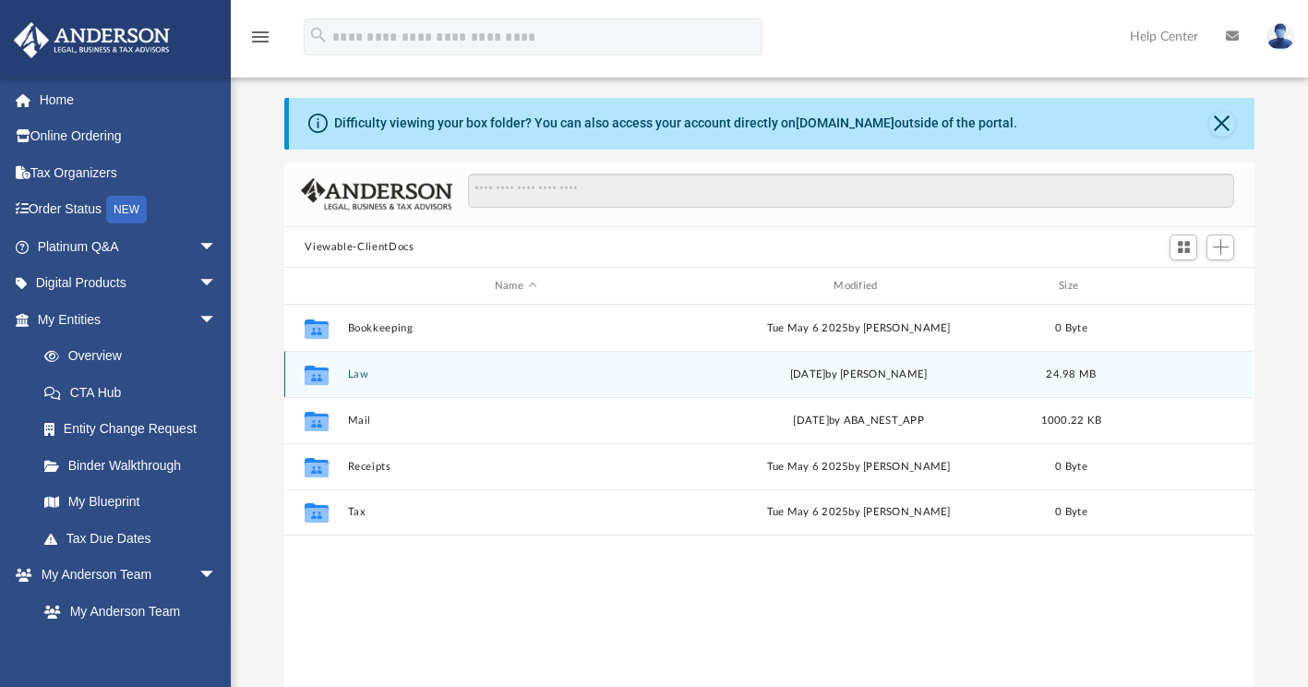
click at [405, 376] on button "Law" at bounding box center [515, 374] width 335 height 12
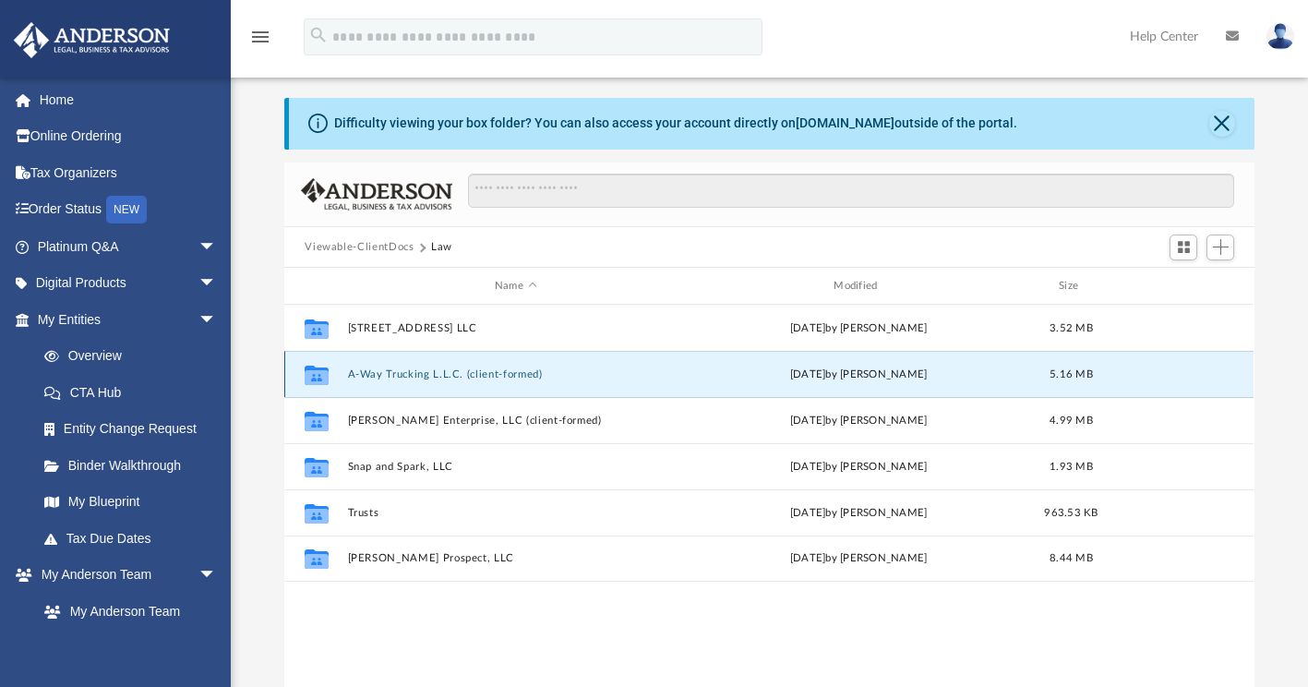
click at [405, 376] on button "A-Way Trucking L.L.C. (client-formed)" at bounding box center [515, 374] width 335 height 12
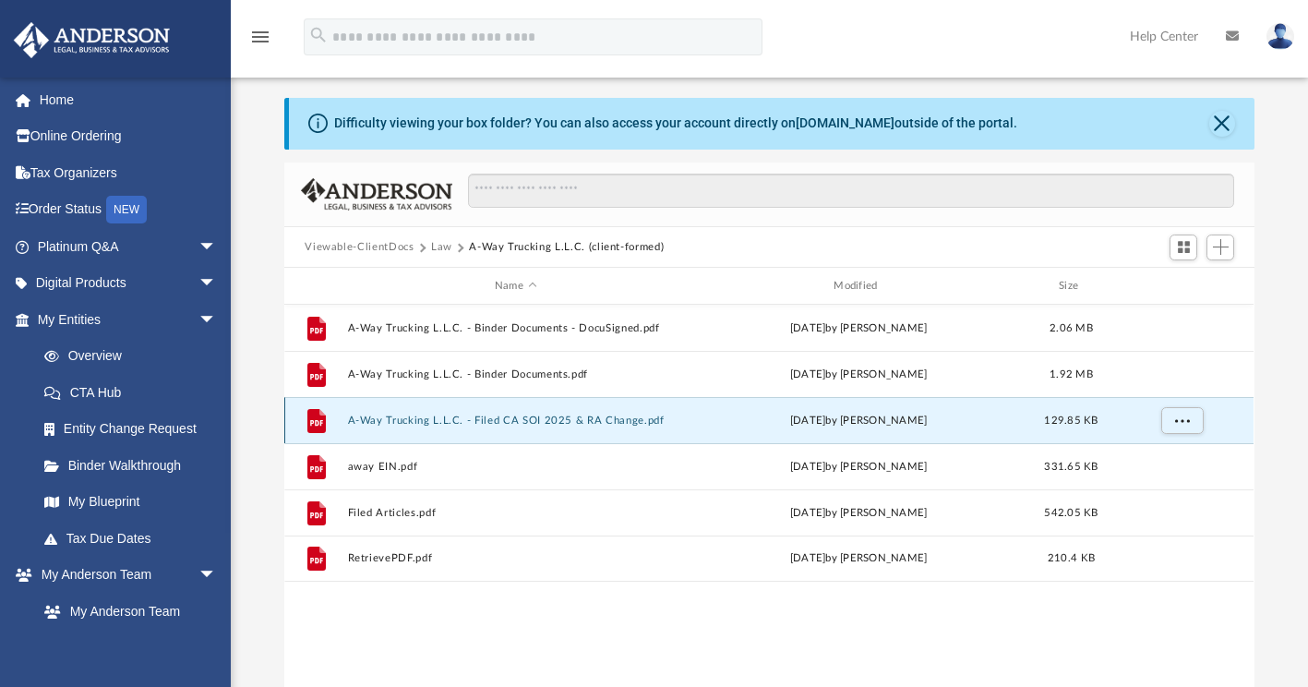
click at [412, 414] on button "A-Way Trucking L.L.C. - Filed CA SOI 2025 & RA Change.pdf" at bounding box center [515, 420] width 335 height 12
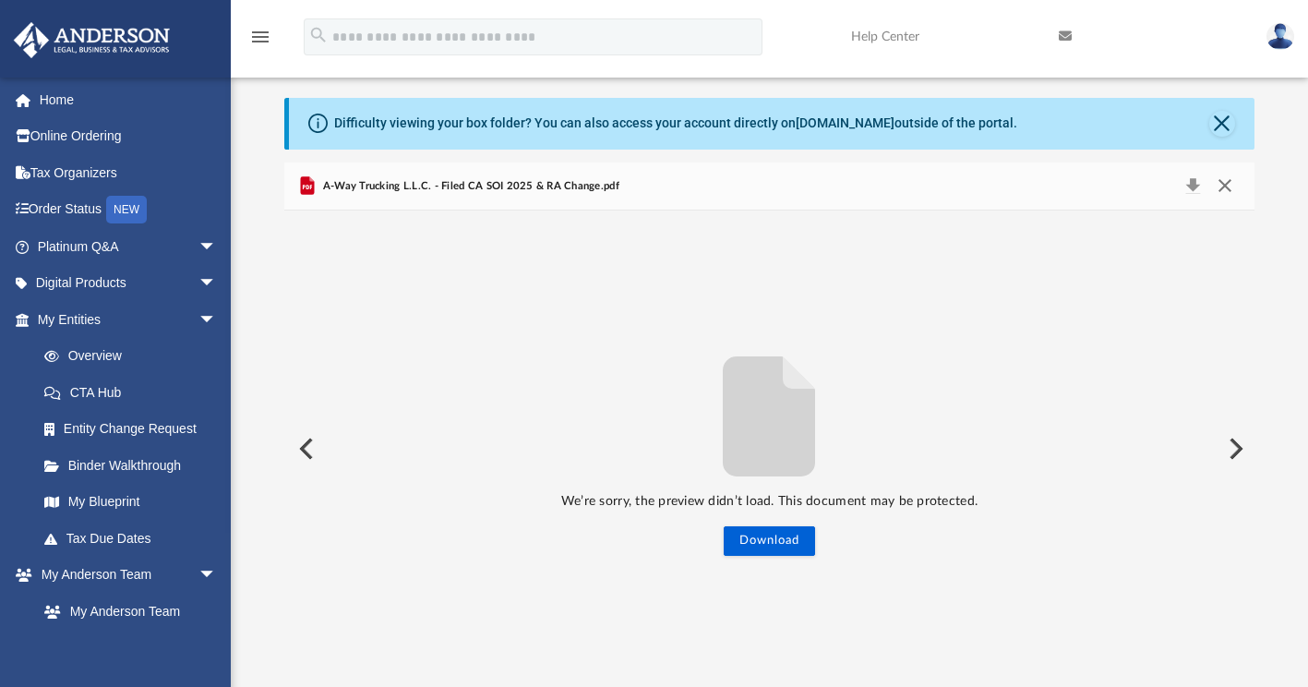
click at [1221, 187] on button "Close" at bounding box center [1224, 187] width 33 height 26
